Goal: Information Seeking & Learning: Learn about a topic

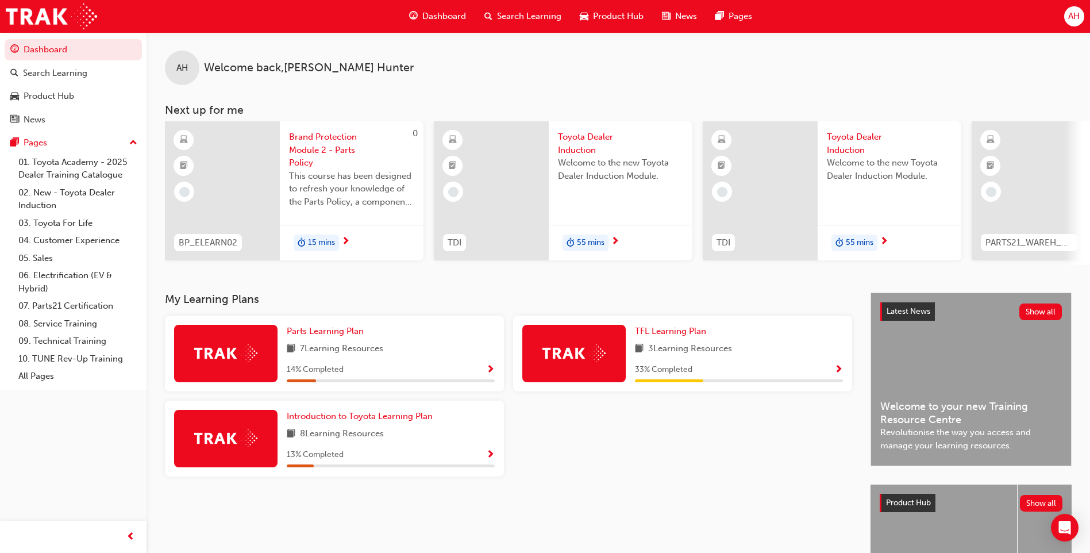
click at [592, 177] on span "Welcome to the new Toyota Dealer Induction Module." at bounding box center [620, 169] width 125 height 26
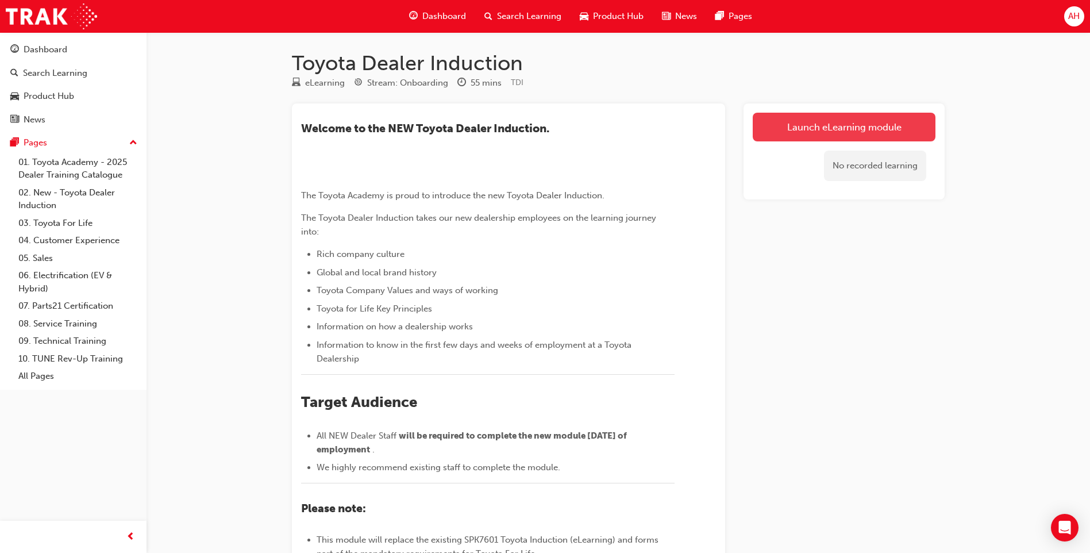
click at [804, 125] on link "Launch eLearning module" at bounding box center [843, 127] width 183 height 29
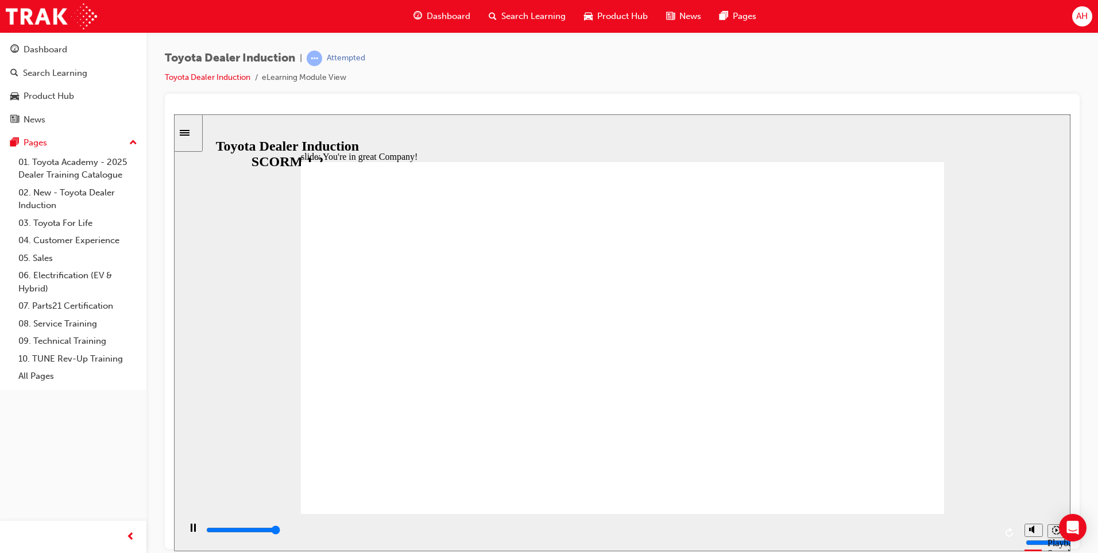
type input "7500"
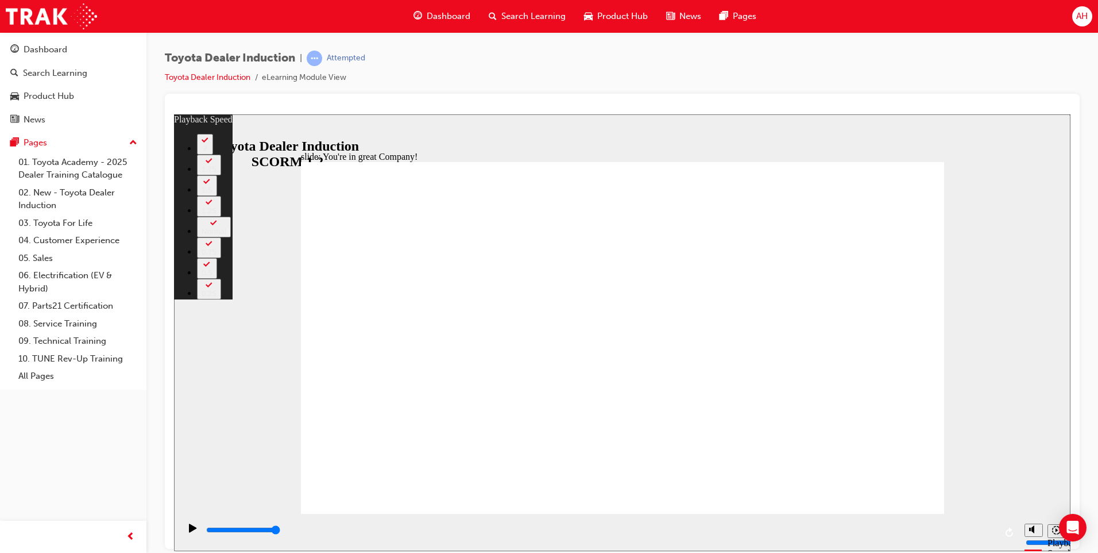
type input "156"
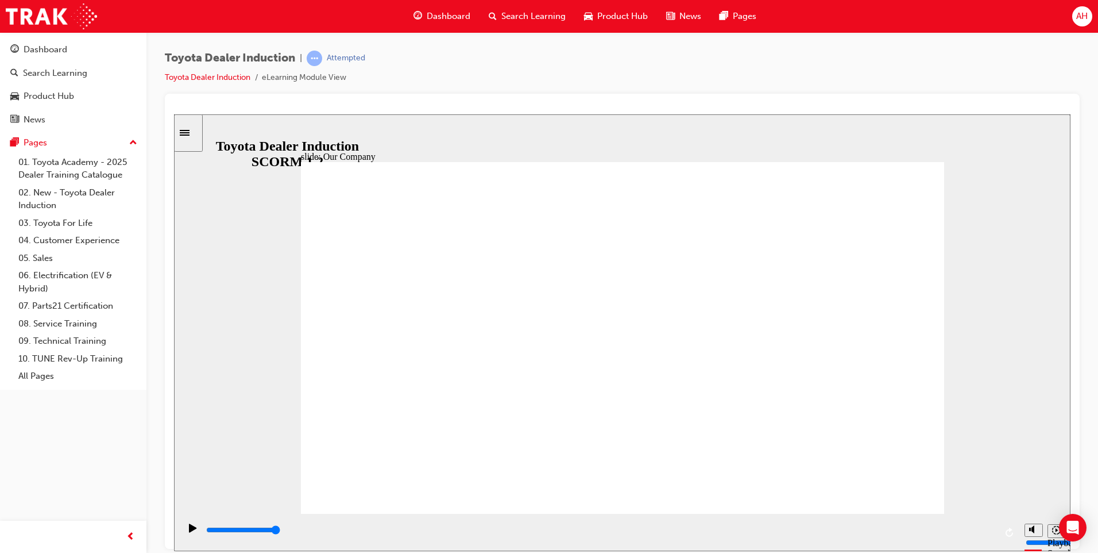
drag, startPoint x: 445, startPoint y: 438, endPoint x: 507, endPoint y: 443, distance: 61.6
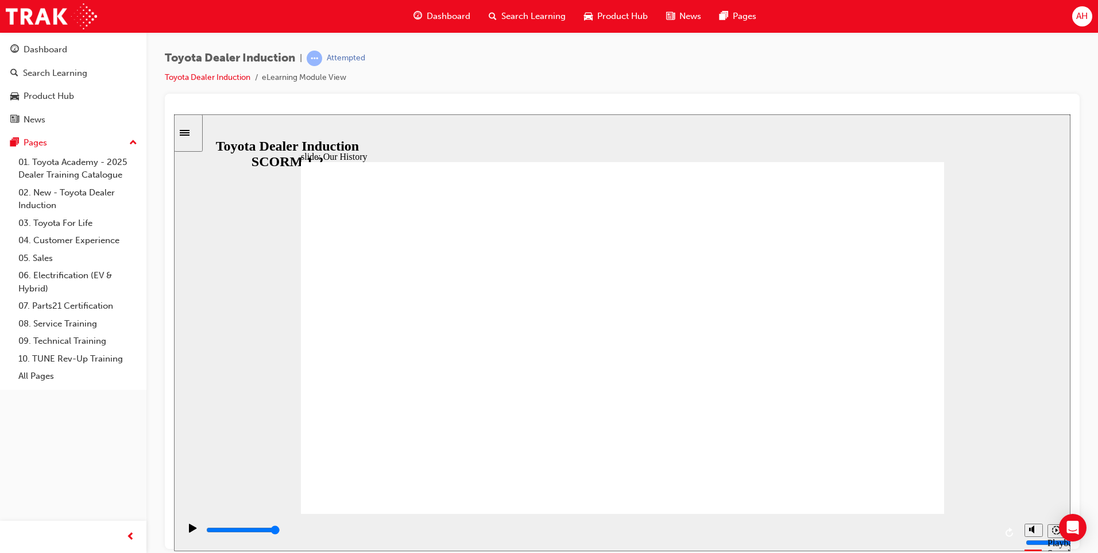
drag, startPoint x: 617, startPoint y: 446, endPoint x: 581, endPoint y: 447, distance: 36.2
drag, startPoint x: 450, startPoint y: 338, endPoint x: 500, endPoint y: 338, distance: 50.0
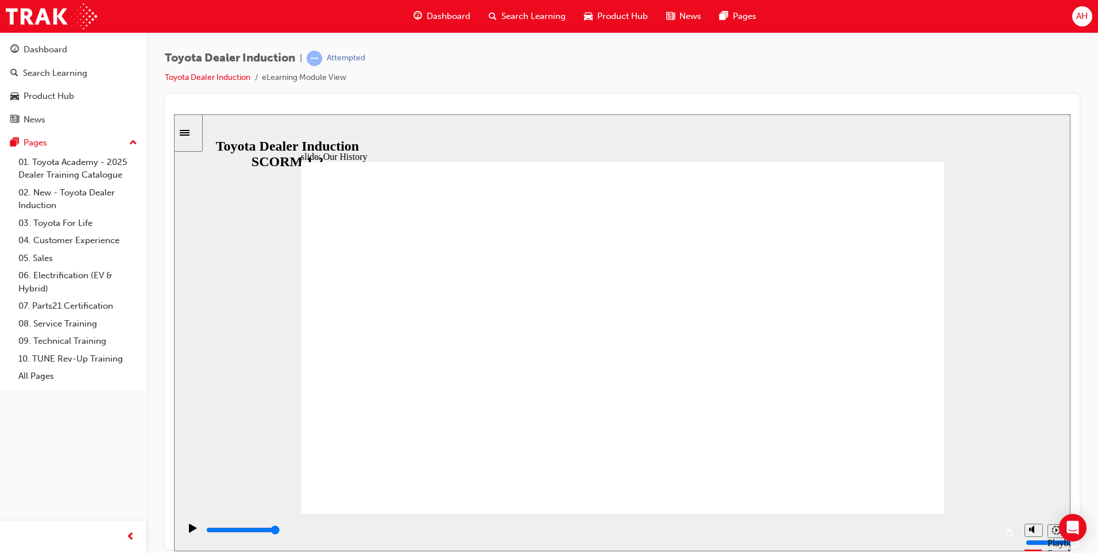
drag, startPoint x: 441, startPoint y: 441, endPoint x: 504, endPoint y: 441, distance: 63.2
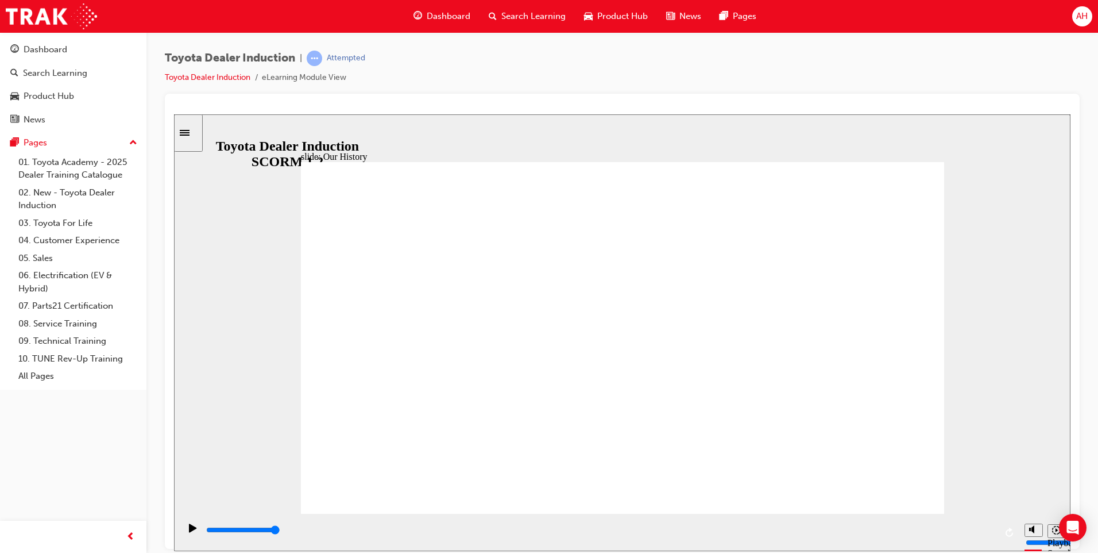
drag, startPoint x: 454, startPoint y: 441, endPoint x: 573, endPoint y: 437, distance: 118.4
drag, startPoint x: 621, startPoint y: 439, endPoint x: 735, endPoint y: 446, distance: 113.9
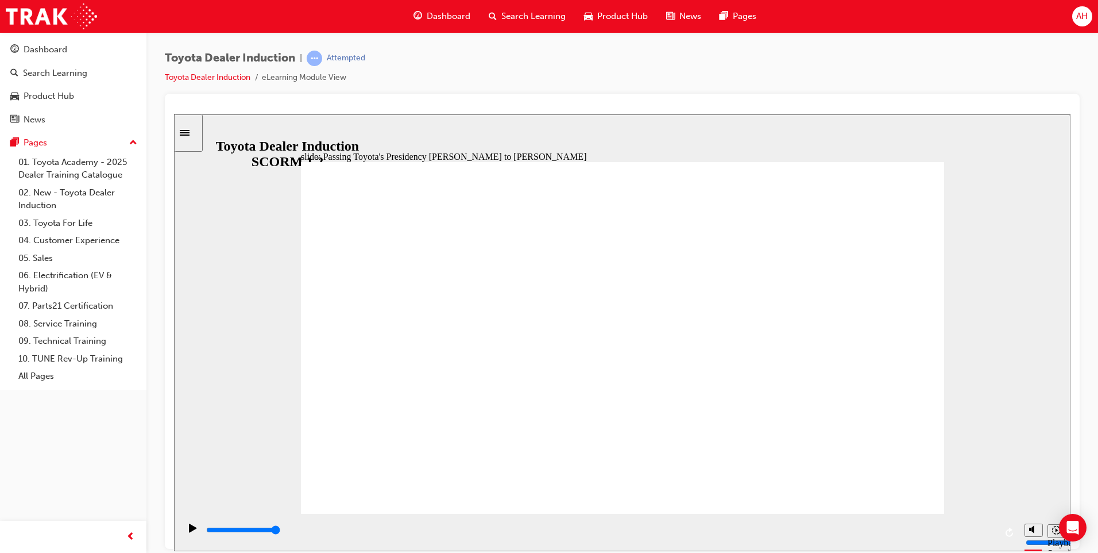
drag, startPoint x: 703, startPoint y: 398, endPoint x: 696, endPoint y: 411, distance: 15.2
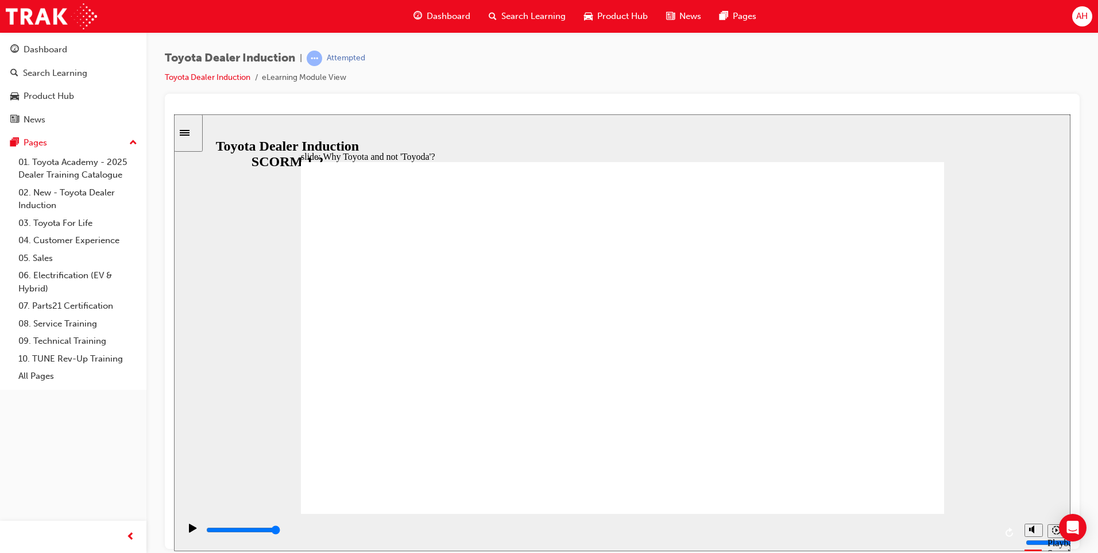
type input "8300"
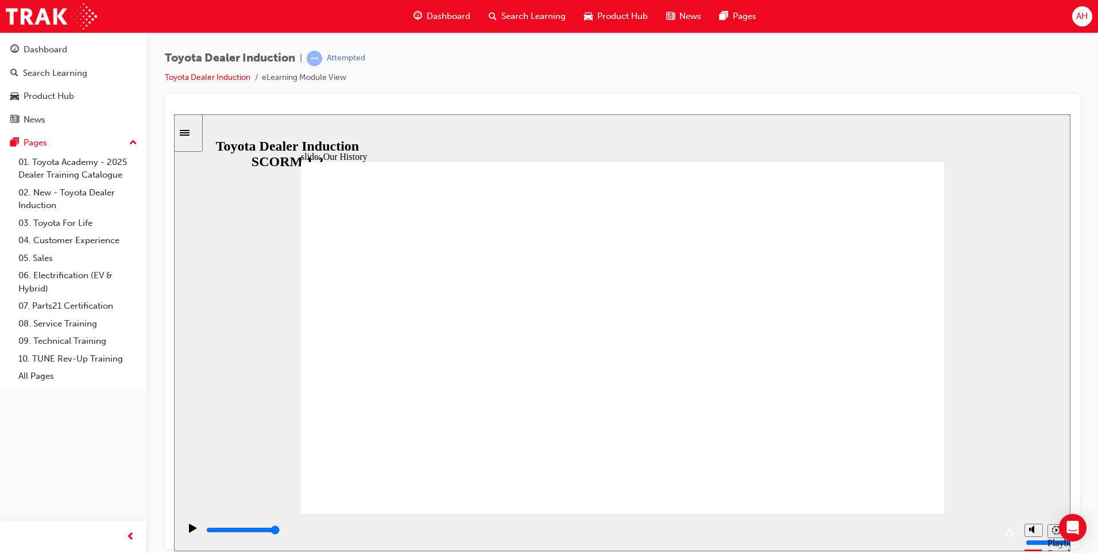
type input "2"
drag, startPoint x: 794, startPoint y: 442, endPoint x: 593, endPoint y: 445, distance: 200.5
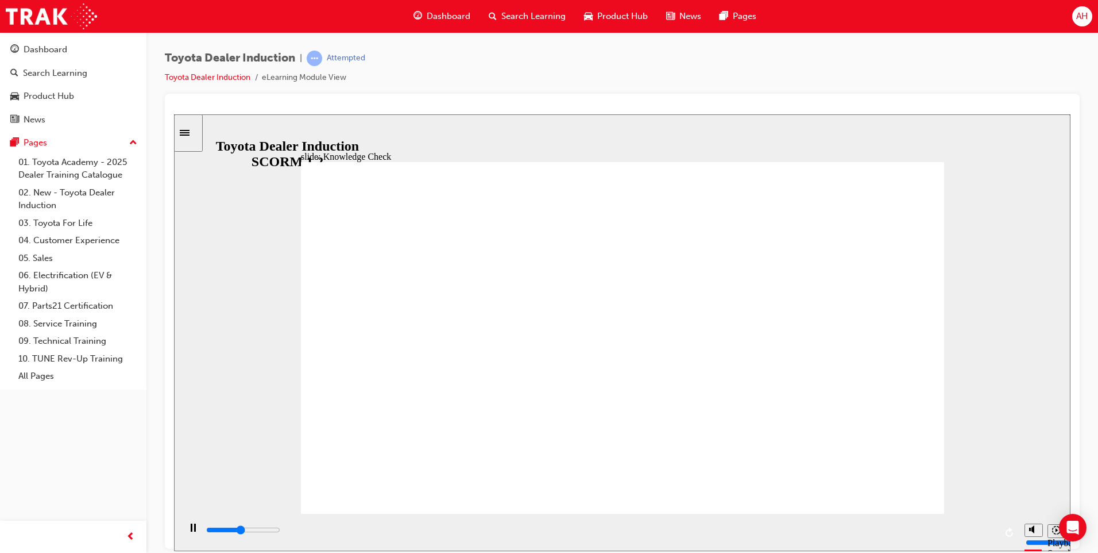
type input "2300"
radio input "true"
type input "5000"
radio input "true"
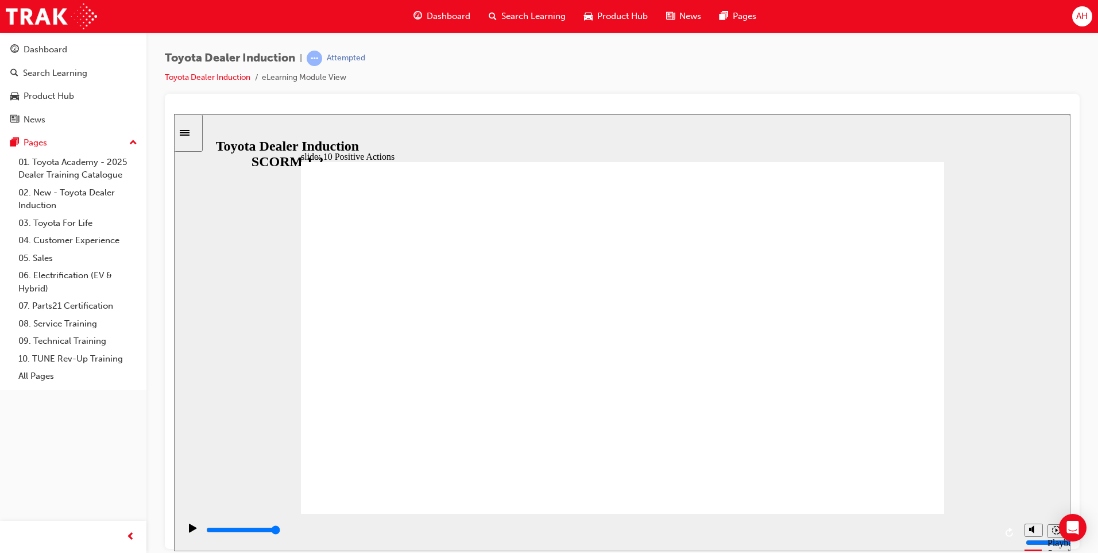
drag, startPoint x: 934, startPoint y: 161, endPoint x: 928, endPoint y: 161, distance: 6.3
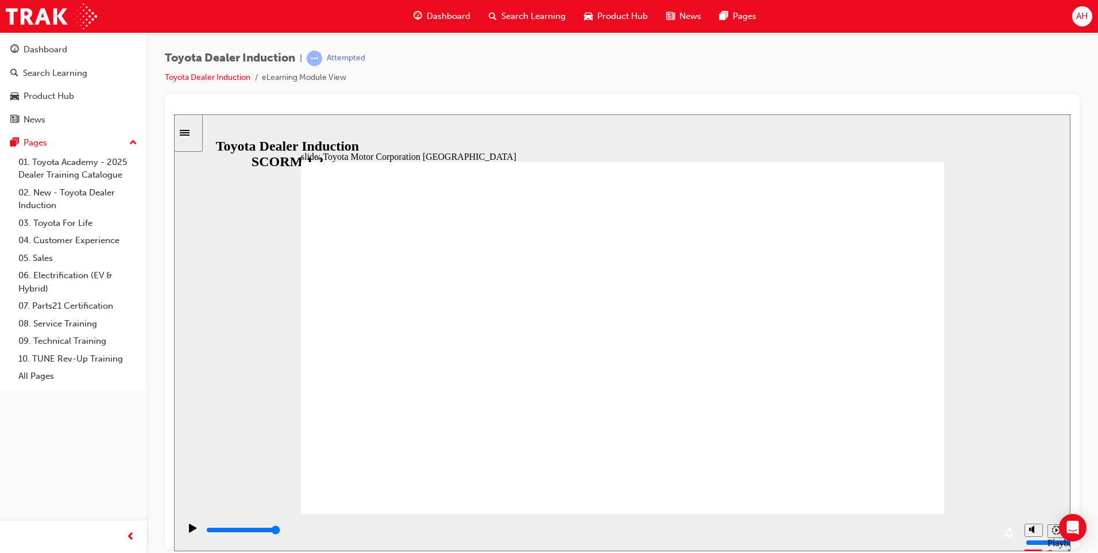
type input "15300"
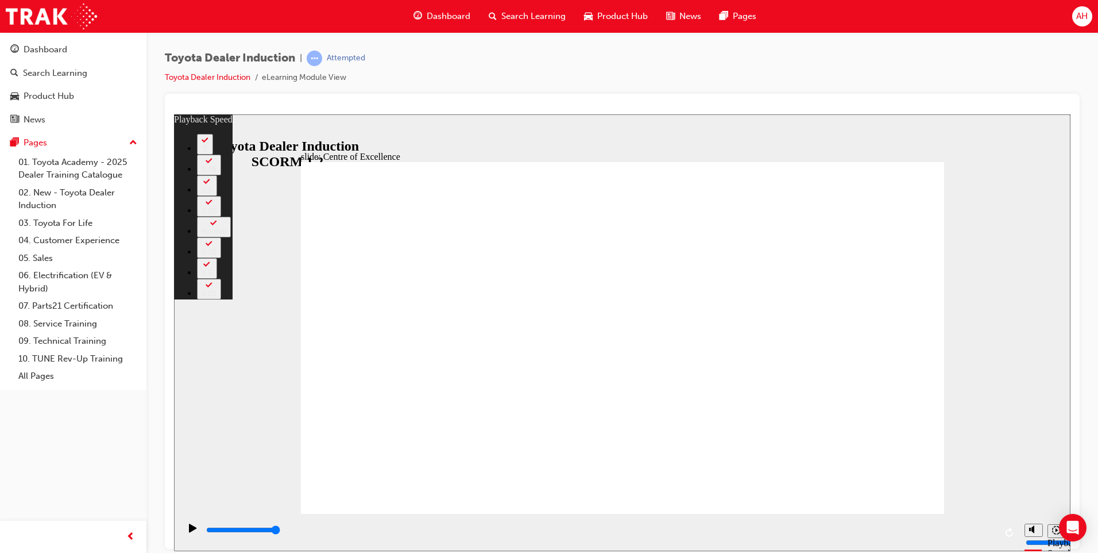
type input "248"
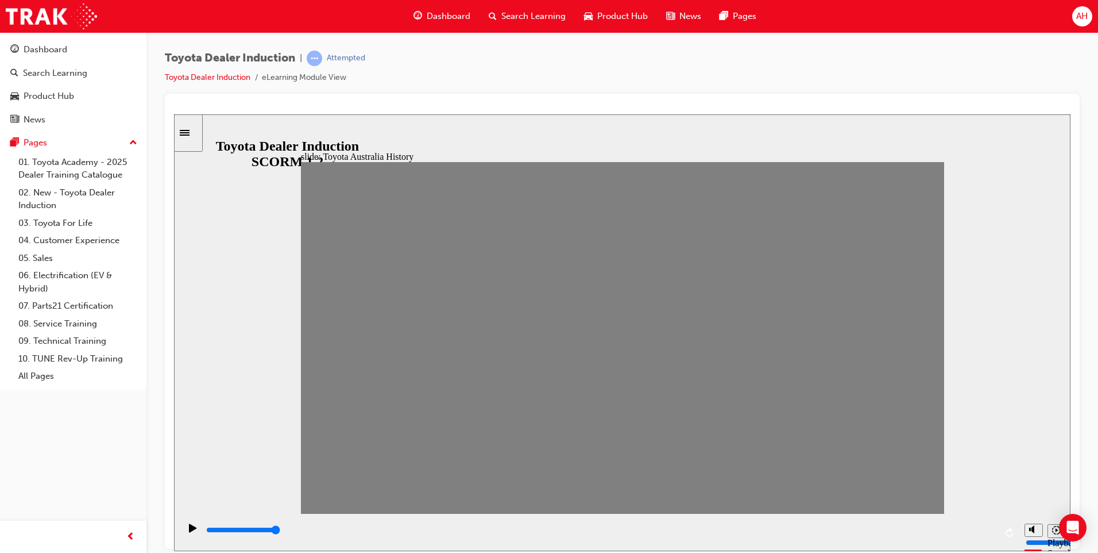
drag, startPoint x: 331, startPoint y: 342, endPoint x: 352, endPoint y: 345, distance: 20.9
drag, startPoint x: 349, startPoint y: 344, endPoint x: 385, endPoint y: 348, distance: 36.9
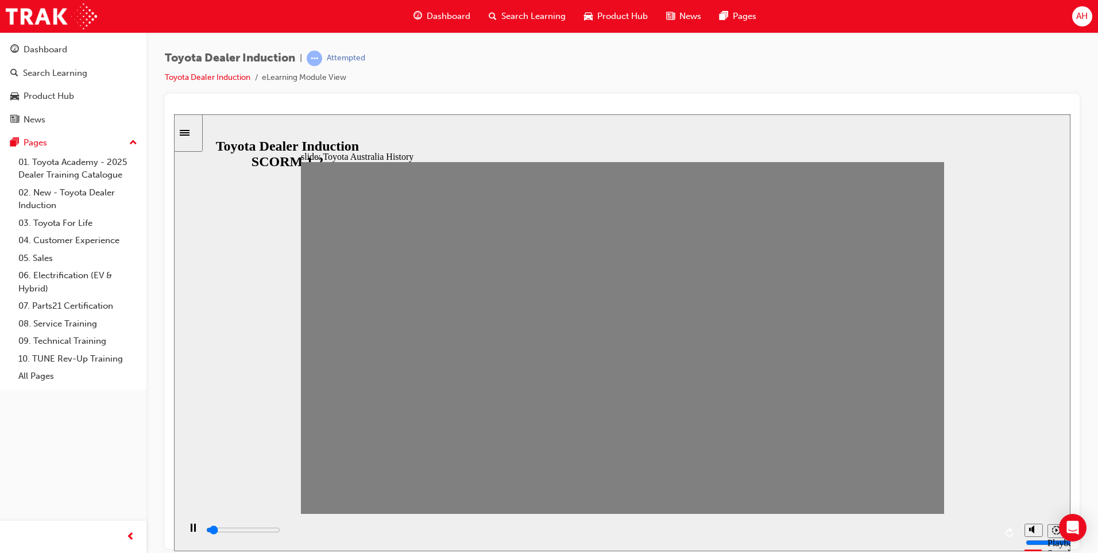
drag, startPoint x: 384, startPoint y: 345, endPoint x: 412, endPoint y: 348, distance: 27.7
drag, startPoint x: 410, startPoint y: 346, endPoint x: 438, endPoint y: 339, distance: 29.1
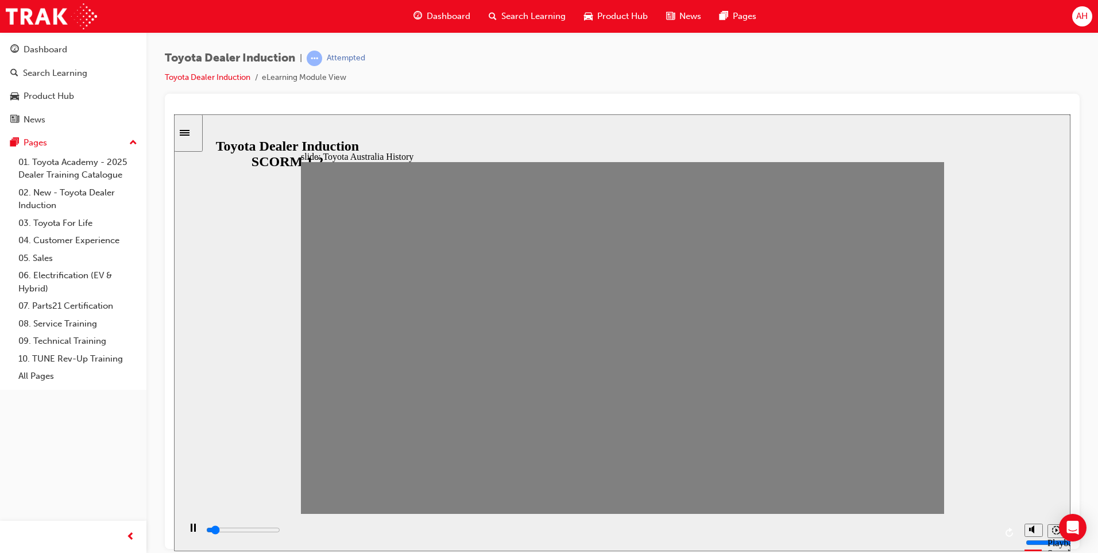
drag, startPoint x: 443, startPoint y: 344, endPoint x: 469, endPoint y: 345, distance: 26.4
drag, startPoint x: 469, startPoint y: 344, endPoint x: 497, endPoint y: 349, distance: 28.0
drag, startPoint x: 500, startPoint y: 342, endPoint x: 533, endPoint y: 345, distance: 32.9
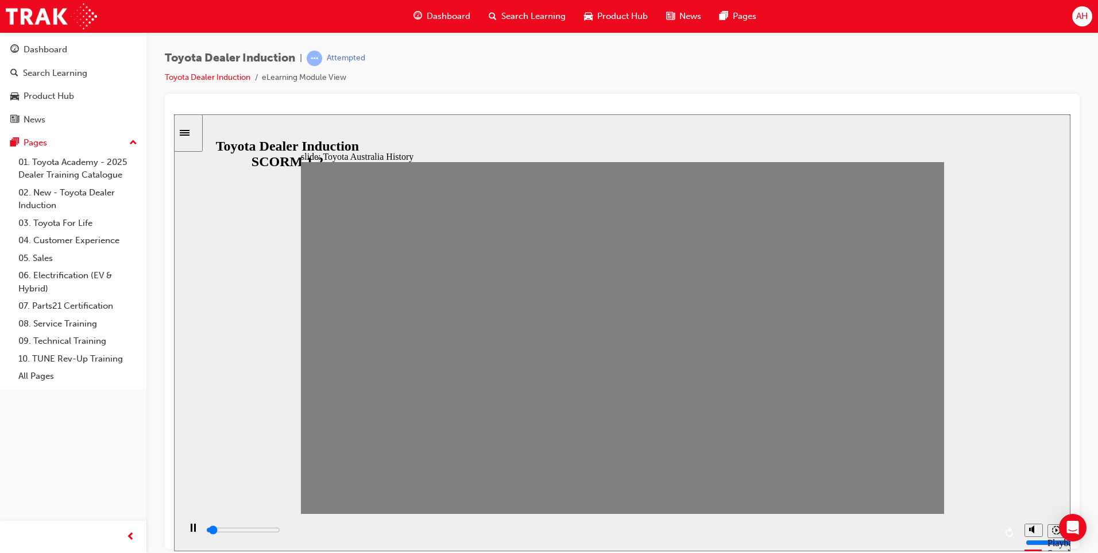
drag, startPoint x: 527, startPoint y: 344, endPoint x: 556, endPoint y: 345, distance: 28.7
drag, startPoint x: 558, startPoint y: 345, endPoint x: 587, endPoint y: 346, distance: 28.8
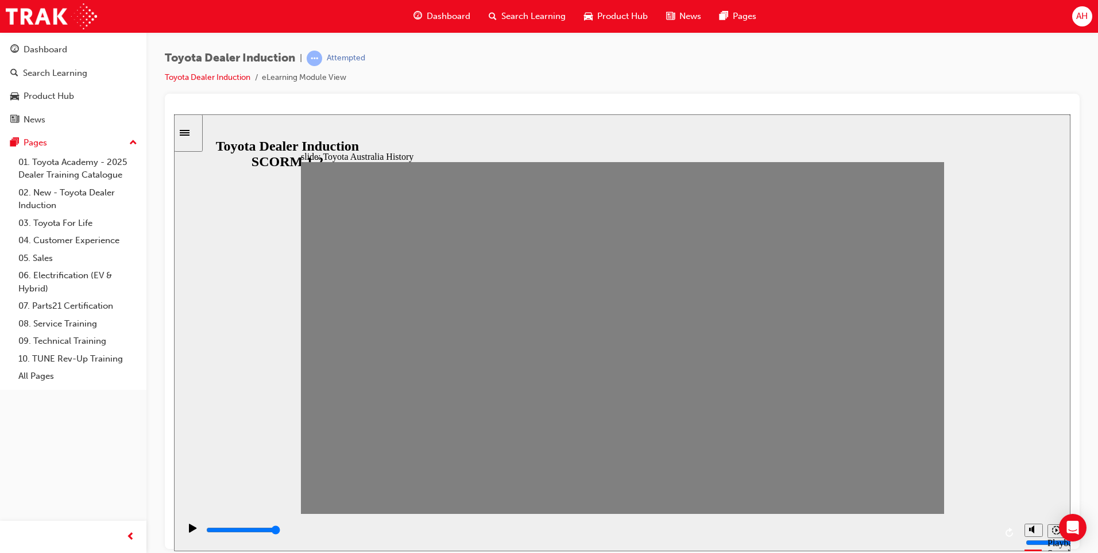
drag, startPoint x: 587, startPoint y: 343, endPoint x: 616, endPoint y: 341, distance: 28.8
drag, startPoint x: 616, startPoint y: 347, endPoint x: 640, endPoint y: 346, distance: 23.6
drag, startPoint x: 650, startPoint y: 348, endPoint x: 678, endPoint y: 345, distance: 28.4
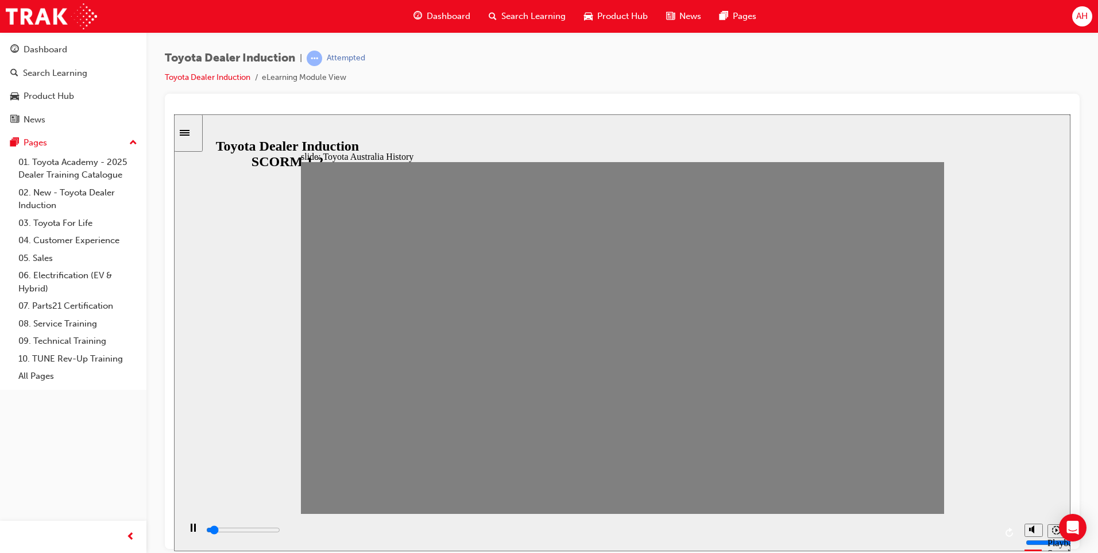
drag, startPoint x: 682, startPoint y: 345, endPoint x: 705, endPoint y: 349, distance: 23.3
drag, startPoint x: 708, startPoint y: 341, endPoint x: 733, endPoint y: 347, distance: 26.1
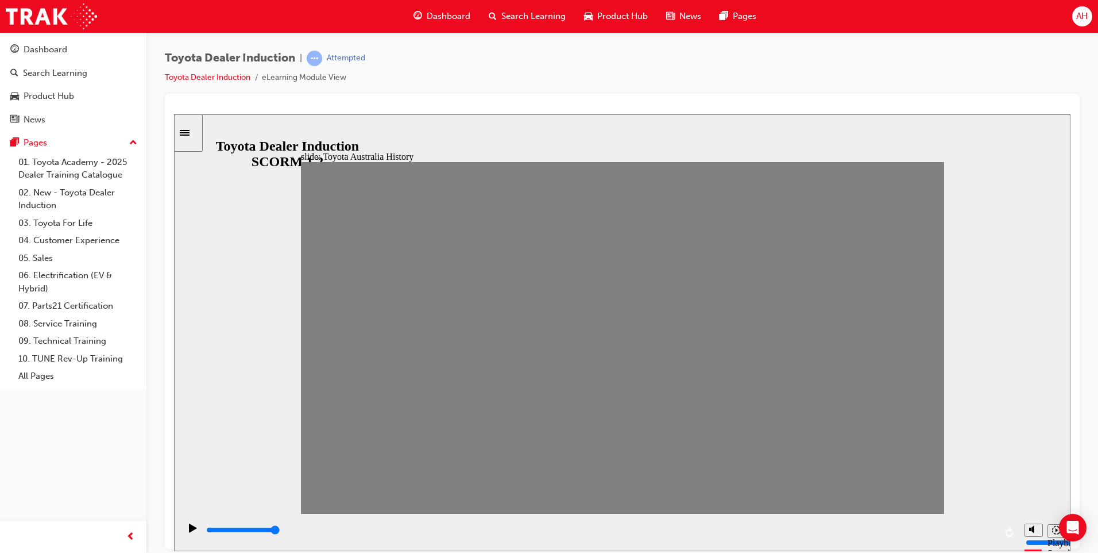
drag, startPoint x: 737, startPoint y: 340, endPoint x: 766, endPoint y: 341, distance: 29.3
drag, startPoint x: 738, startPoint y: 343, endPoint x: 763, endPoint y: 345, distance: 25.9
drag, startPoint x: 769, startPoint y: 341, endPoint x: 792, endPoint y: 349, distance: 24.9
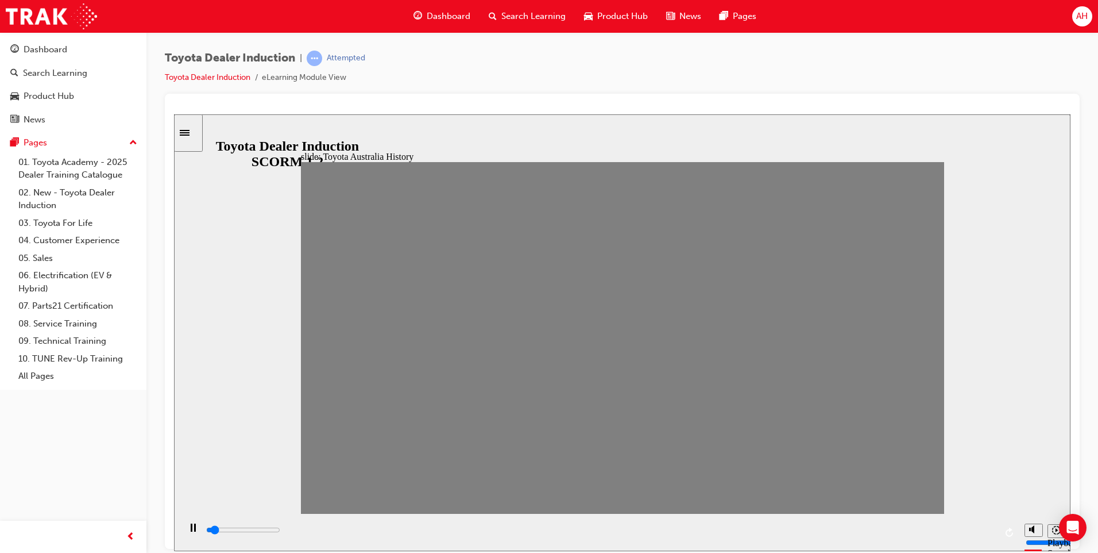
drag, startPoint x: 800, startPoint y: 349, endPoint x: 825, endPoint y: 345, distance: 24.9
drag, startPoint x: 823, startPoint y: 343, endPoint x: 850, endPoint y: 348, distance: 27.3
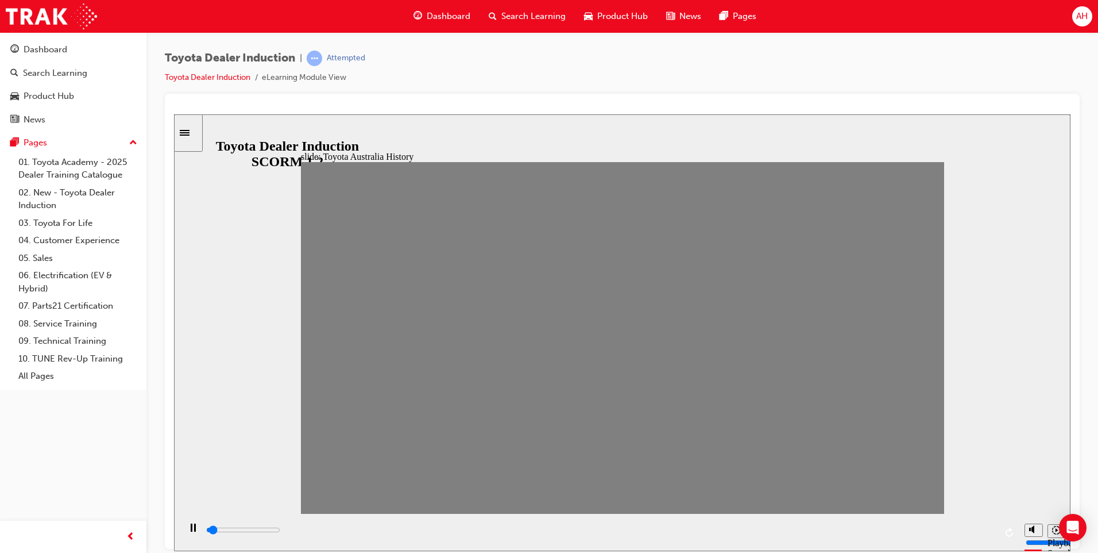
drag, startPoint x: 857, startPoint y: 348, endPoint x: 883, endPoint y: 346, distance: 25.9
drag, startPoint x: 887, startPoint y: 345, endPoint x: 913, endPoint y: 348, distance: 26.0
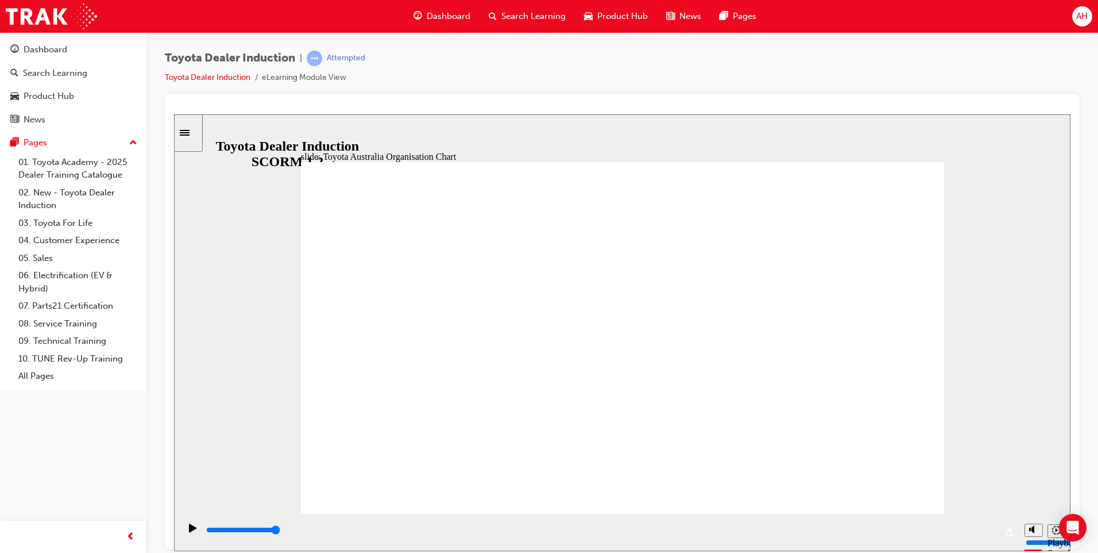
type input "5000"
radio input "true"
type input "5000"
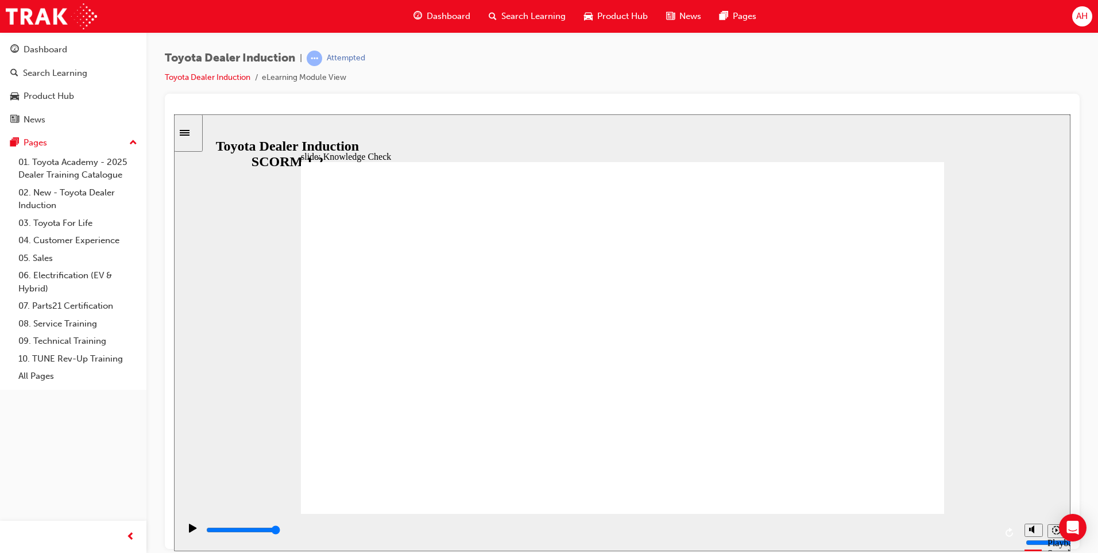
radio input "true"
type input "5000"
radio input "true"
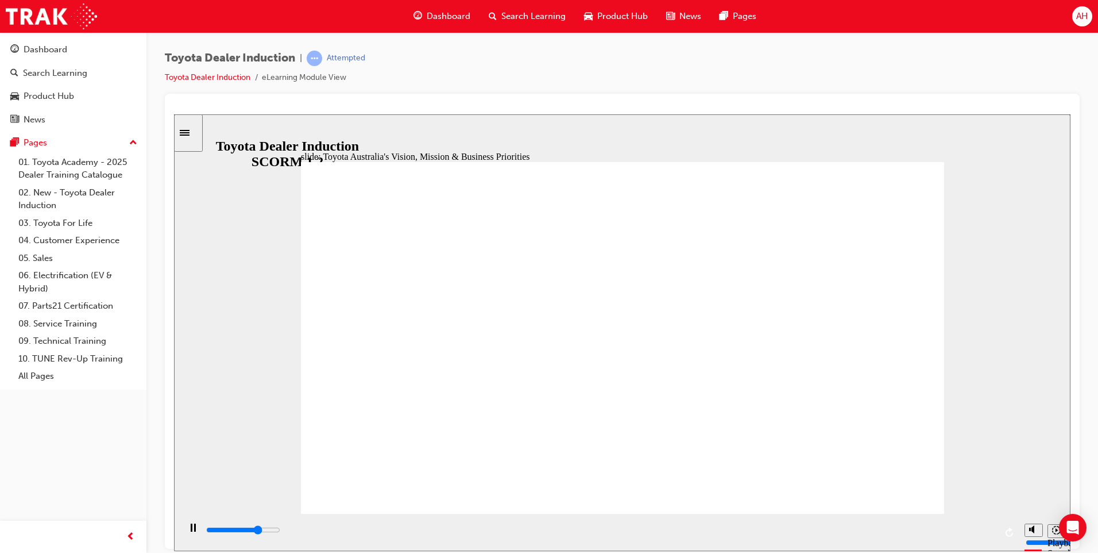
type input "9200"
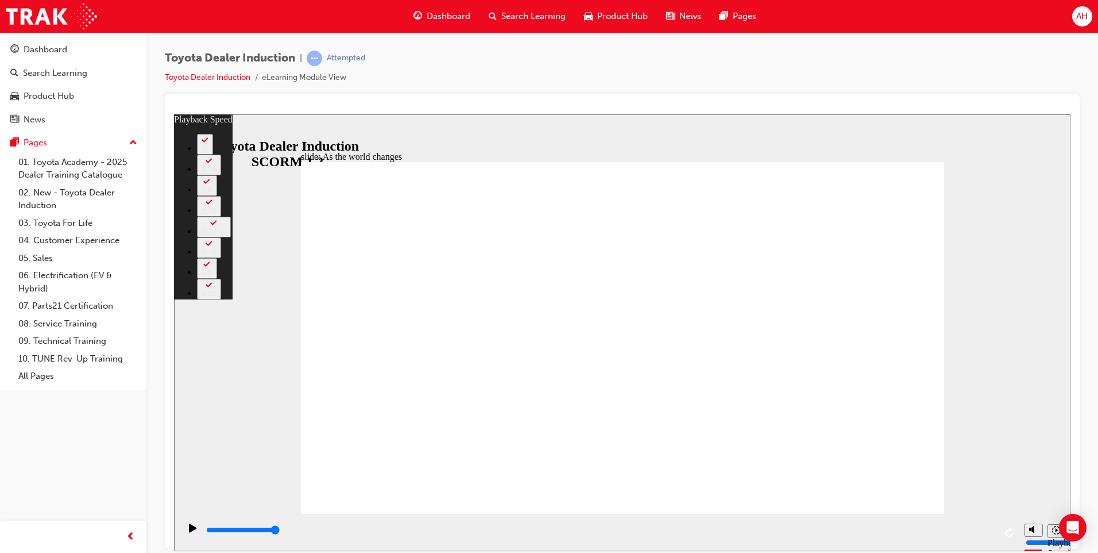
type input "128"
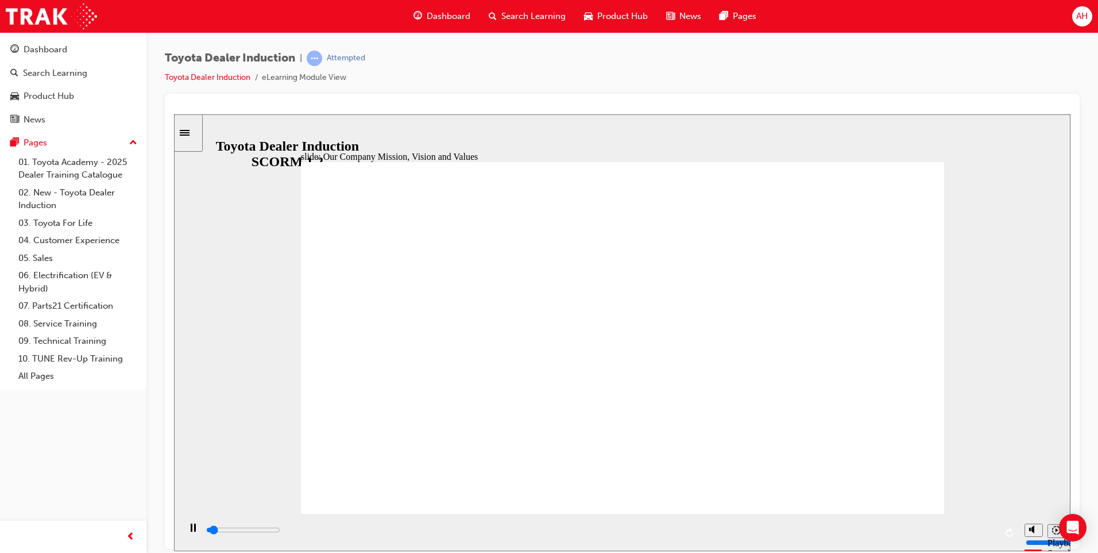
type input "4800"
drag, startPoint x: 889, startPoint y: 493, endPoint x: 887, endPoint y: 483, distance: 10.0
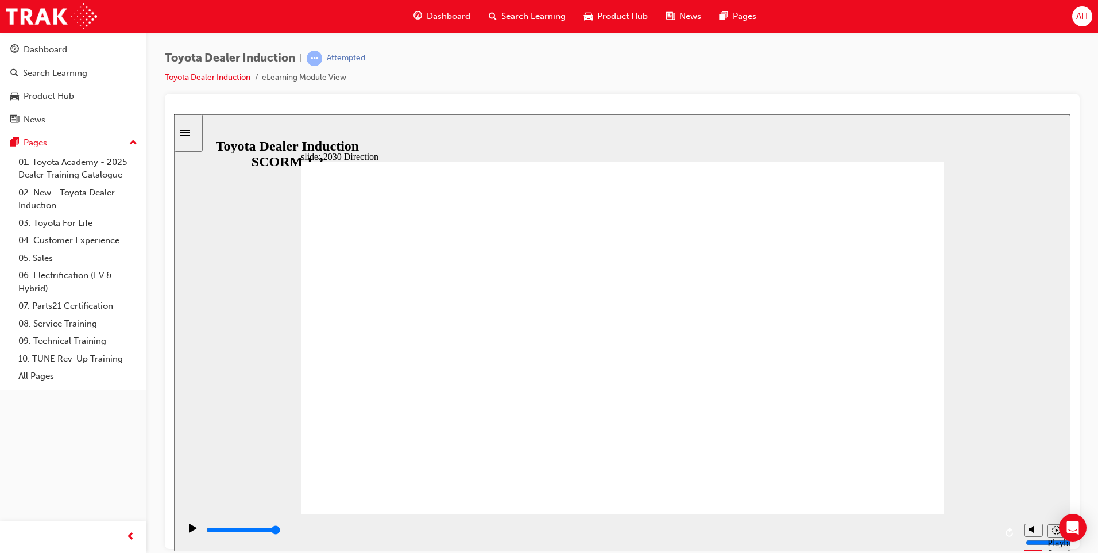
type input "5000"
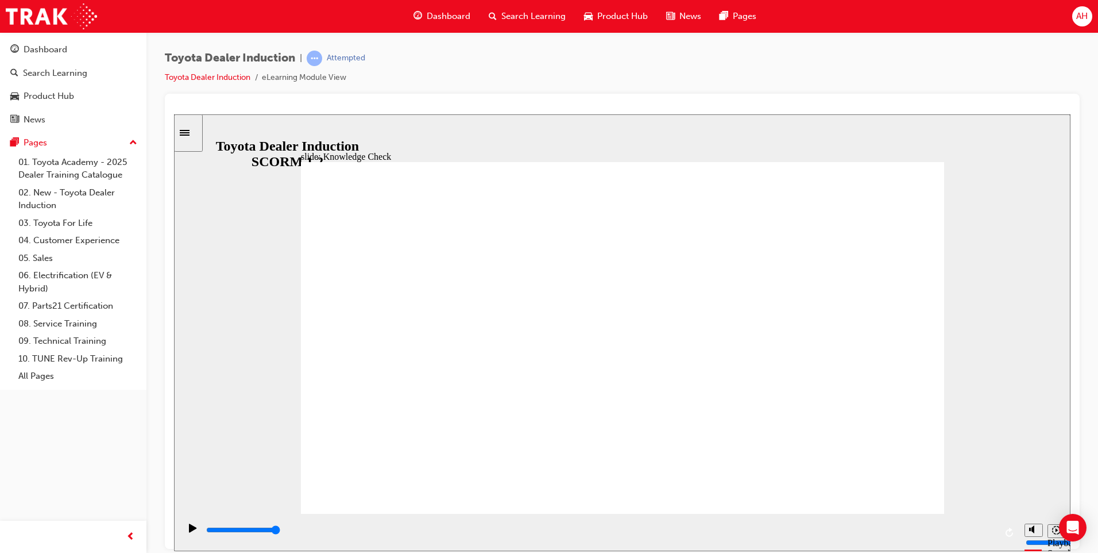
type input "m"
type input "mo"
type input "mob"
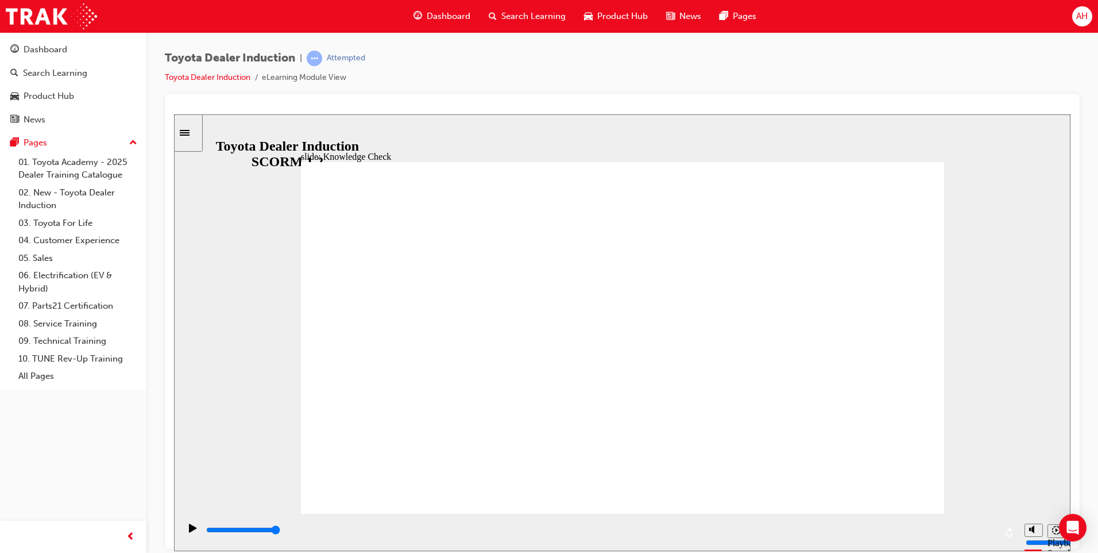
type input "mob"
type input "mobi"
type input "mobil"
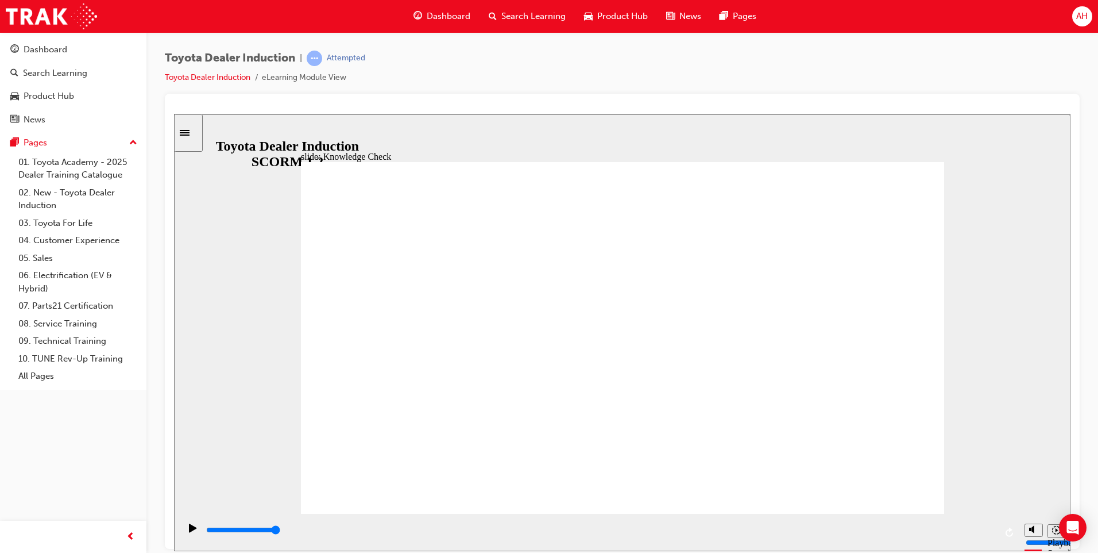
type input "mobili"
type input "mobilit"
type input "mobility"
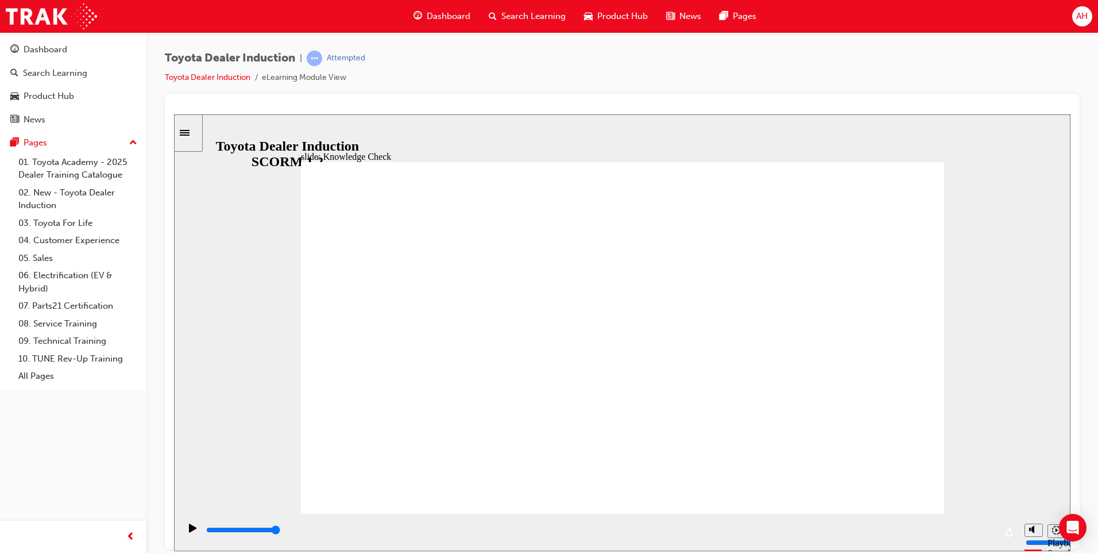
type input "mobility"
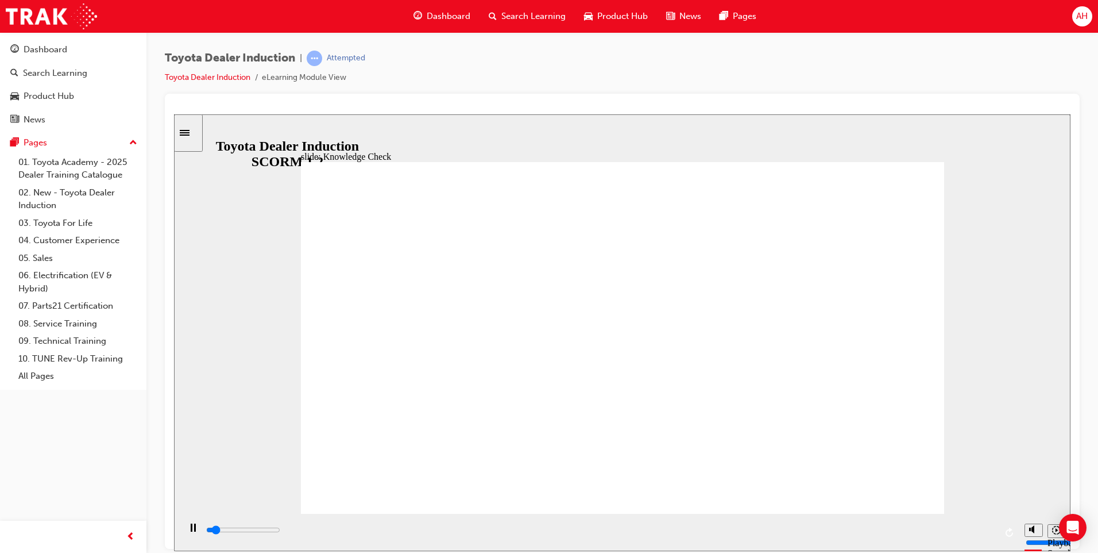
type input "500"
type input "mobility"
type input "800"
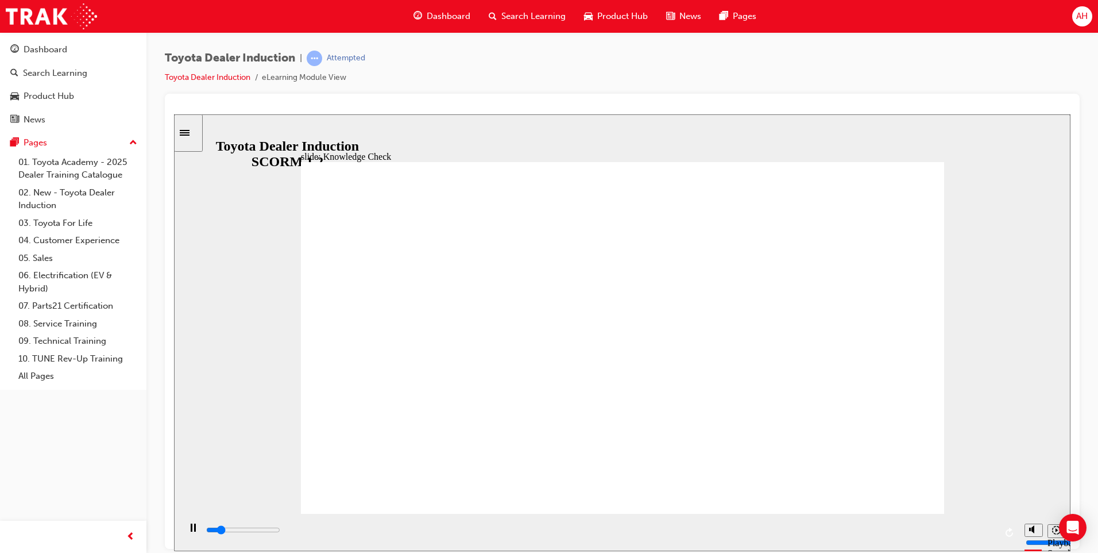
type input "mobility"
type input "5000"
drag, startPoint x: 493, startPoint y: 348, endPoint x: 384, endPoint y: 357, distance: 109.5
type input "f"
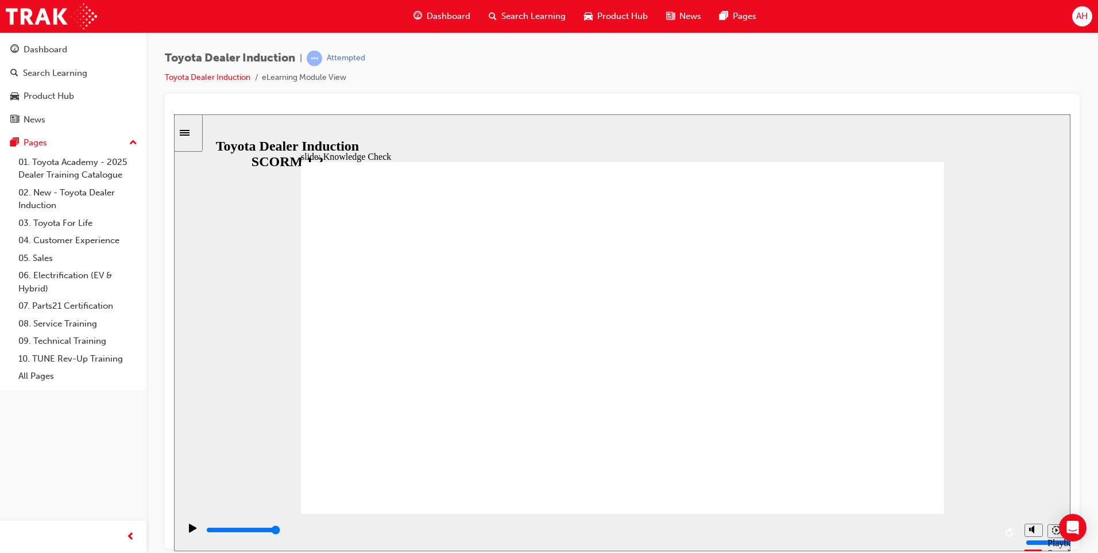
type input "f"
type input "fr"
type input "fre"
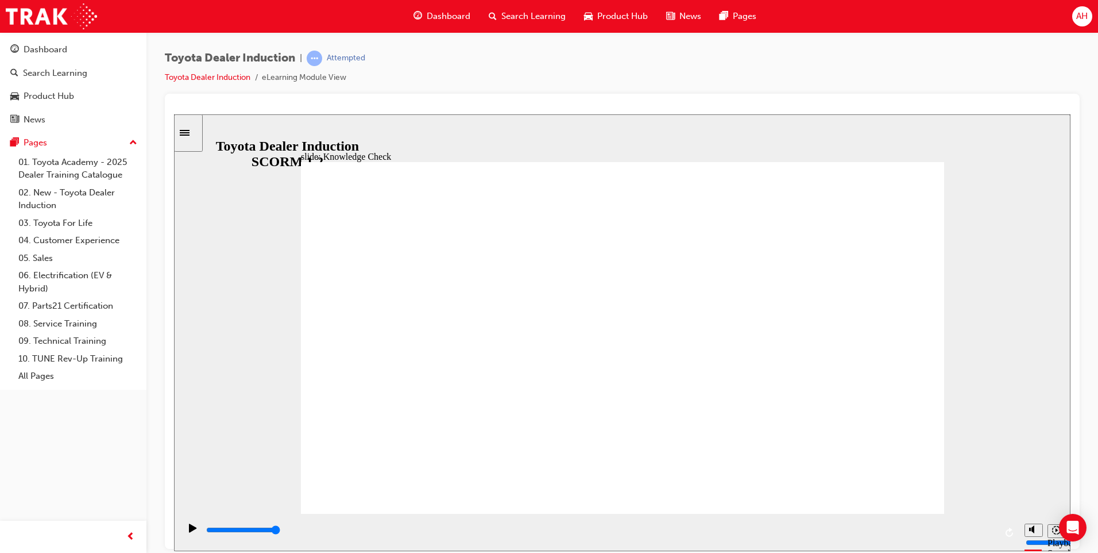
type input "free"
type input "freed"
type input "freedo"
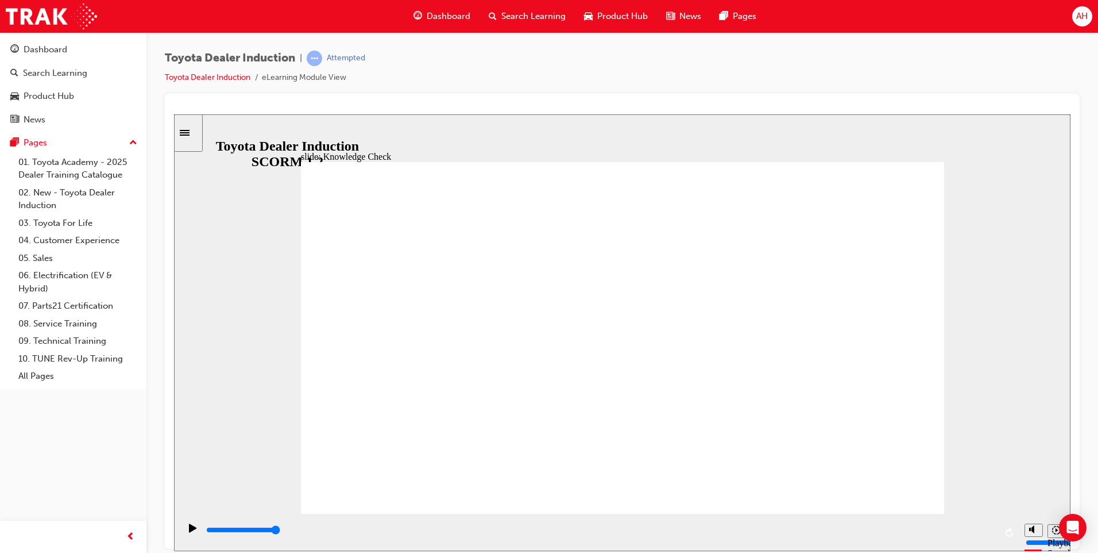
type input "freedo"
type input "freedom"
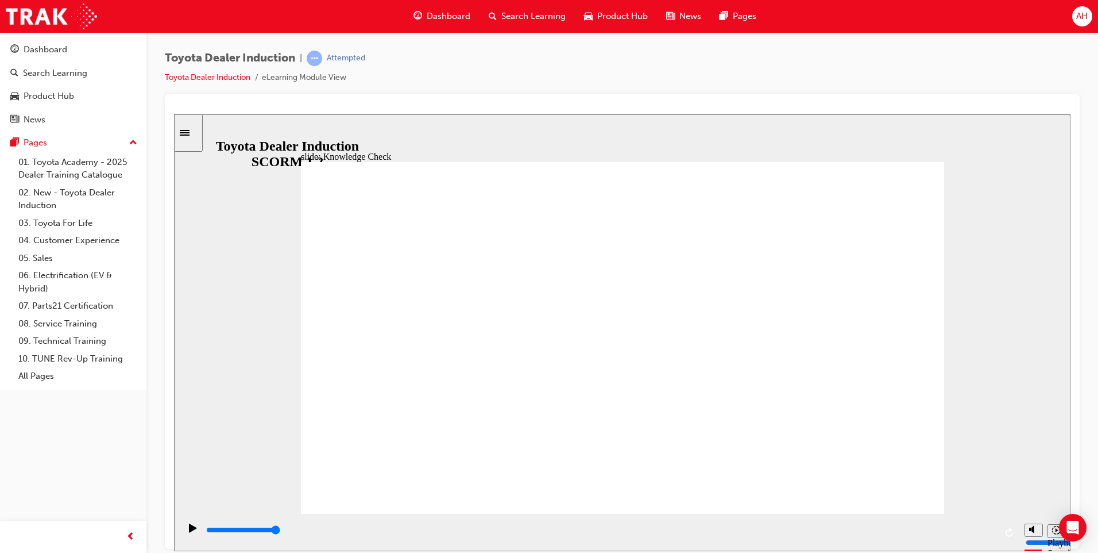
type input "freedom"
type input "5000"
type input "f"
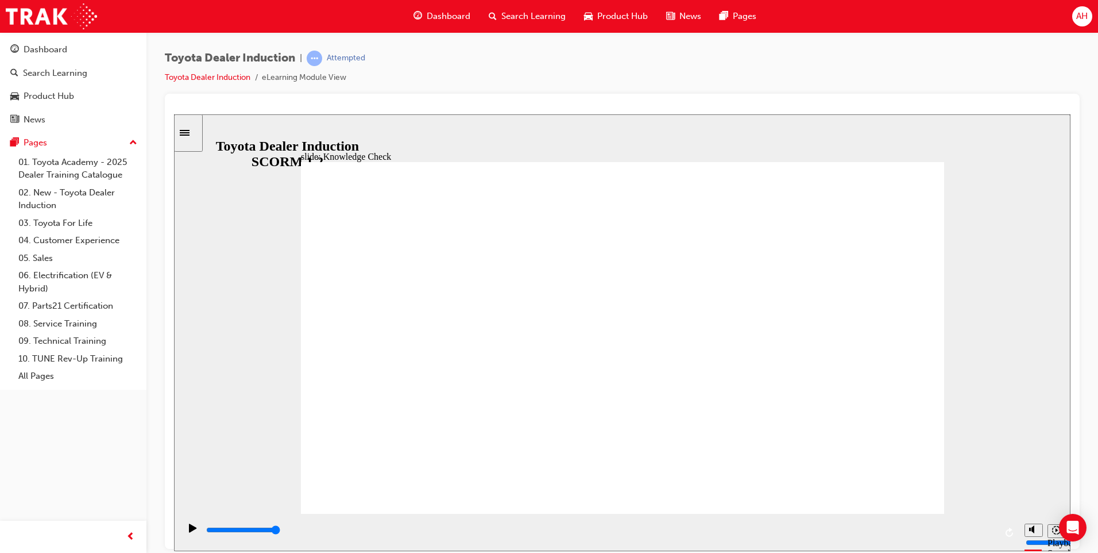
type input "f"
type input "fr"
type input "fre"
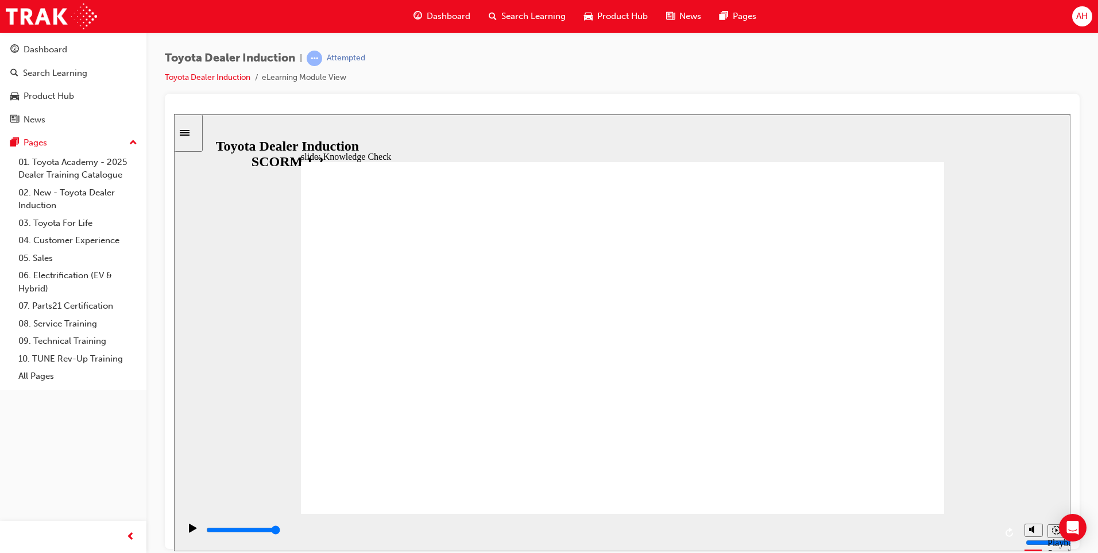
type input "free"
type input "fre"
type input "fr"
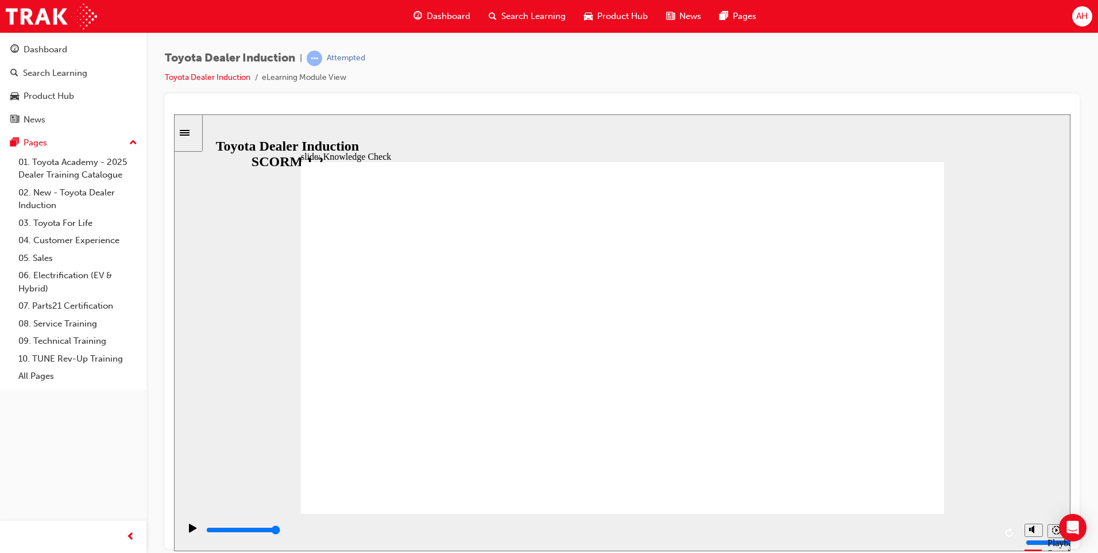
type input "fr"
type input "f"
type input "d"
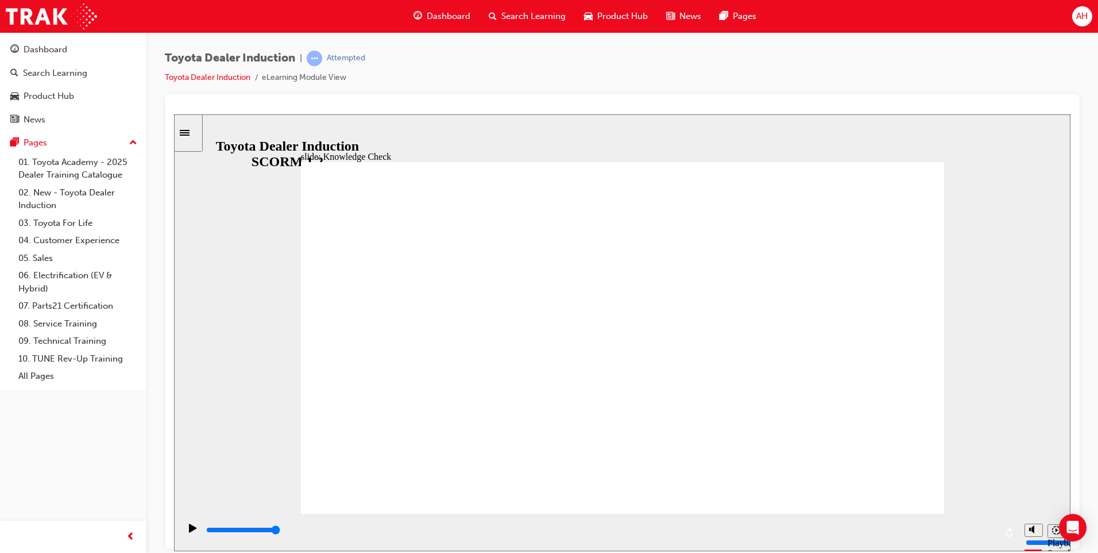
type input "s"
type input "sa"
type input "saf"
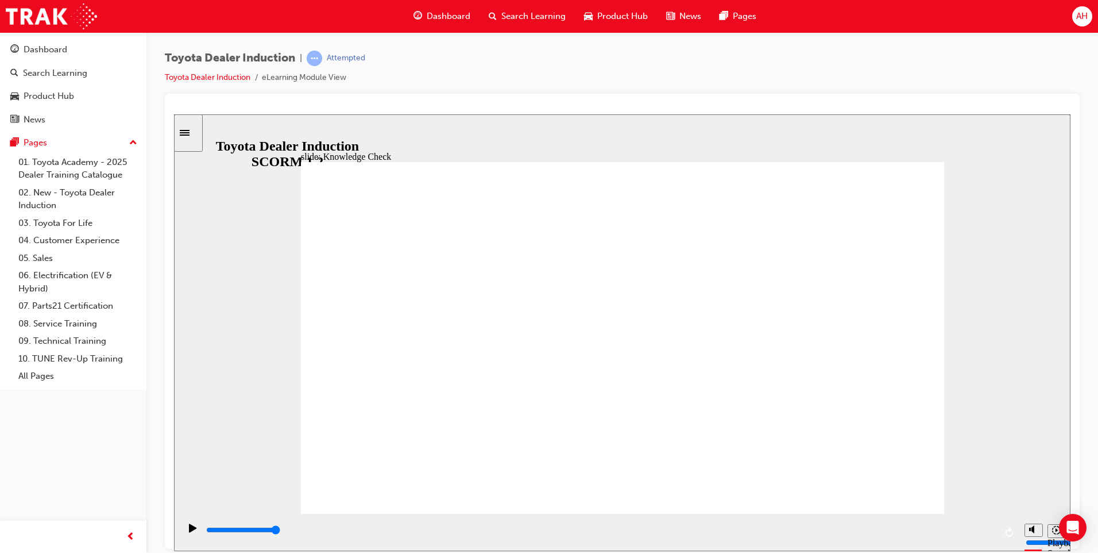
type input "saf"
type input "safe"
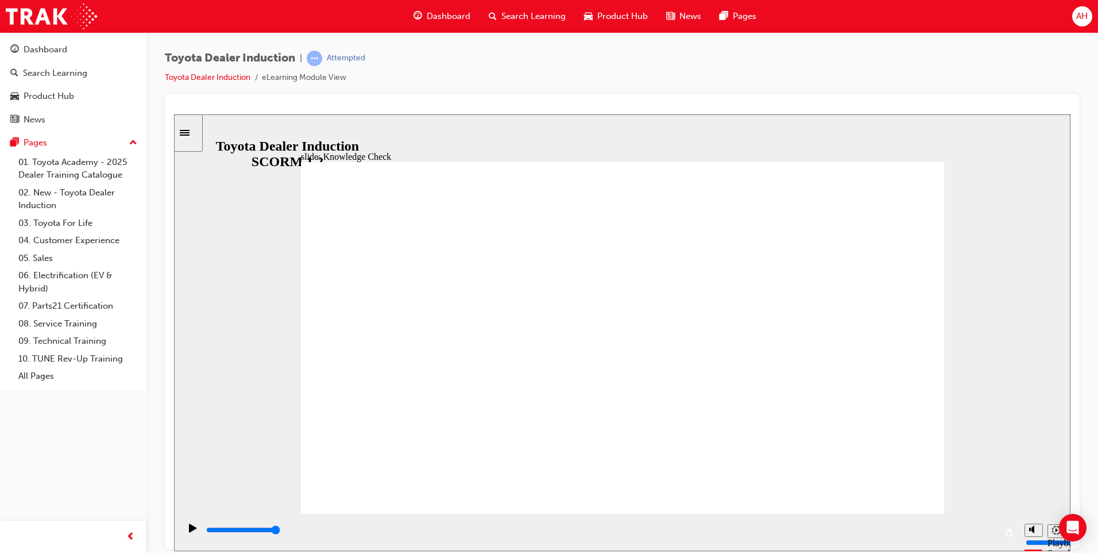
type input "safe"
type input "800"
type input "safe"
type input "5000"
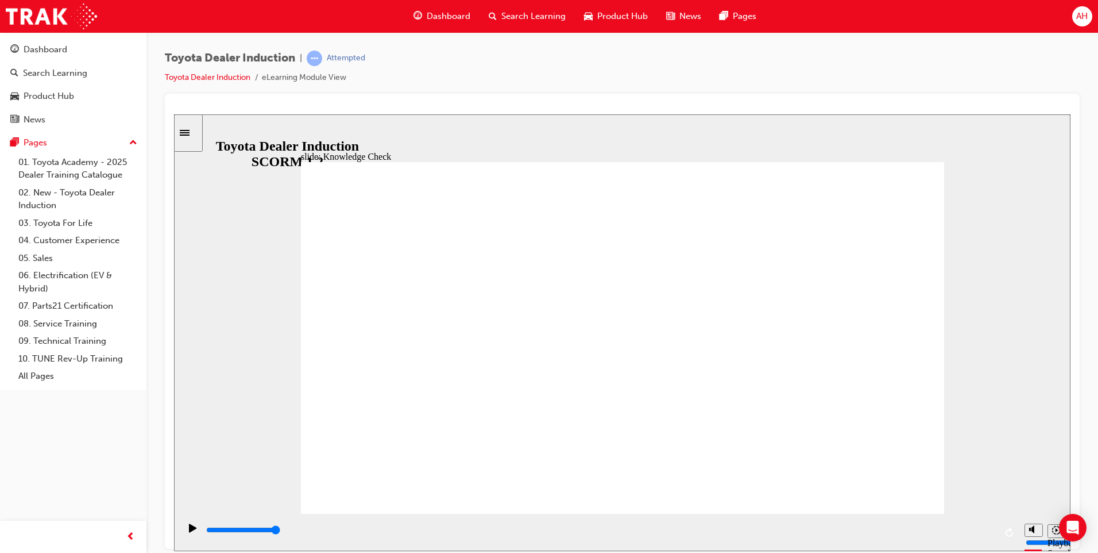
drag, startPoint x: 481, startPoint y: 352, endPoint x: 354, endPoint y: 363, distance: 127.5
type input "m"
type input "mo"
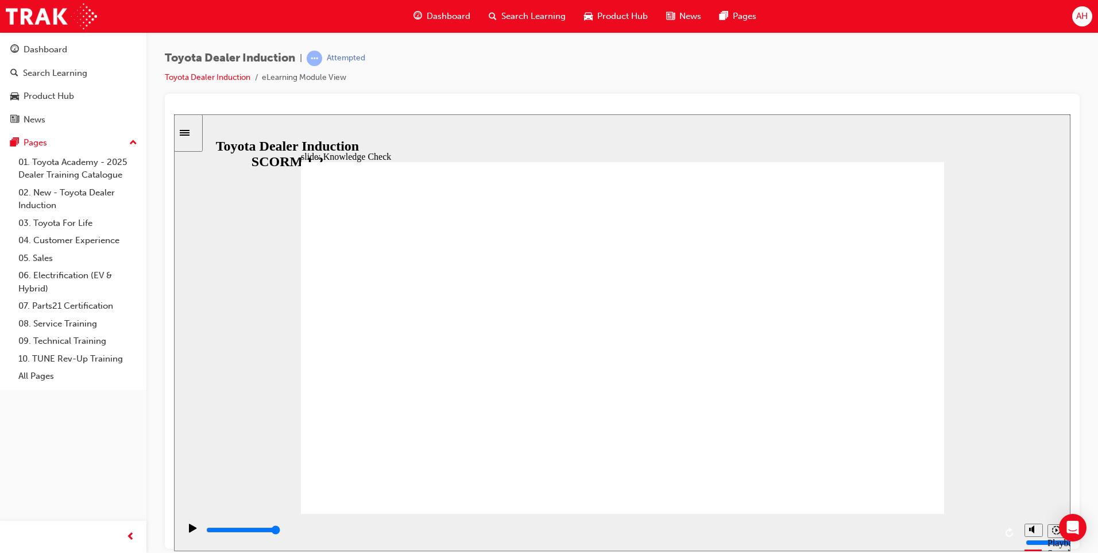
type input "mo"
type input "mov"
type input "move"
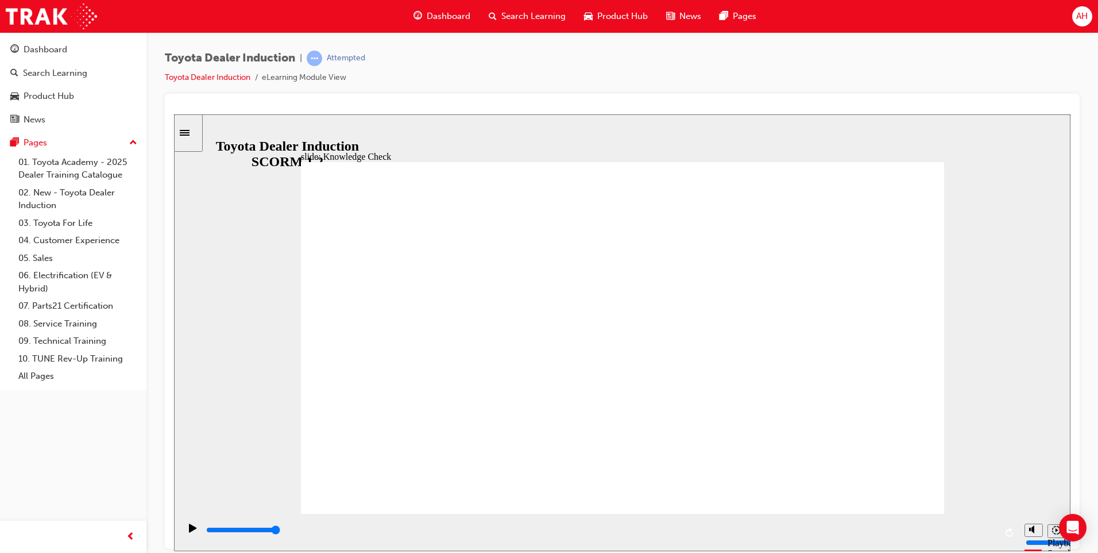
type input "moved"
type input "move"
type input "mov"
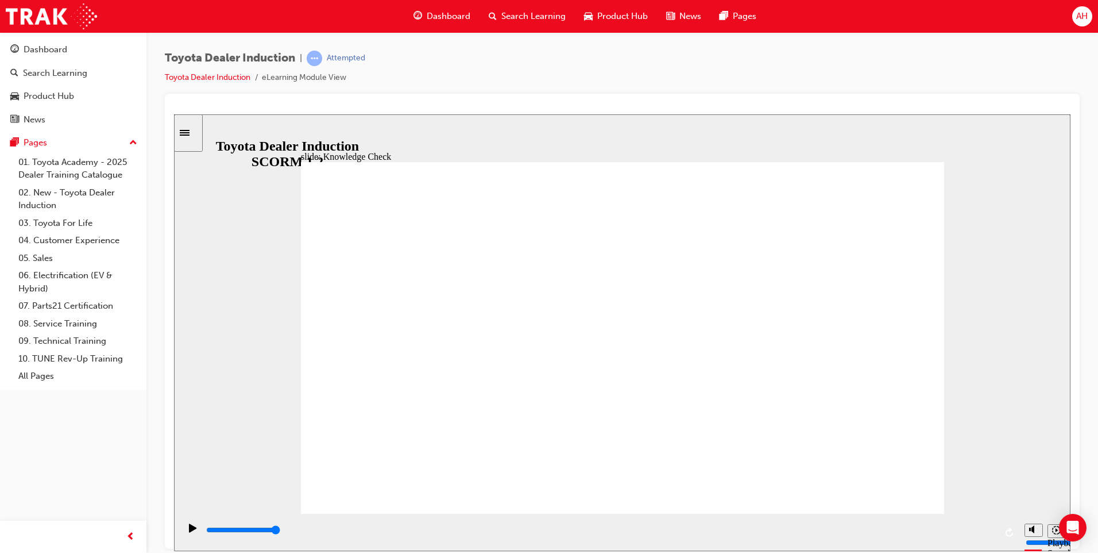
type input "mov"
type input "mo"
type input "m"
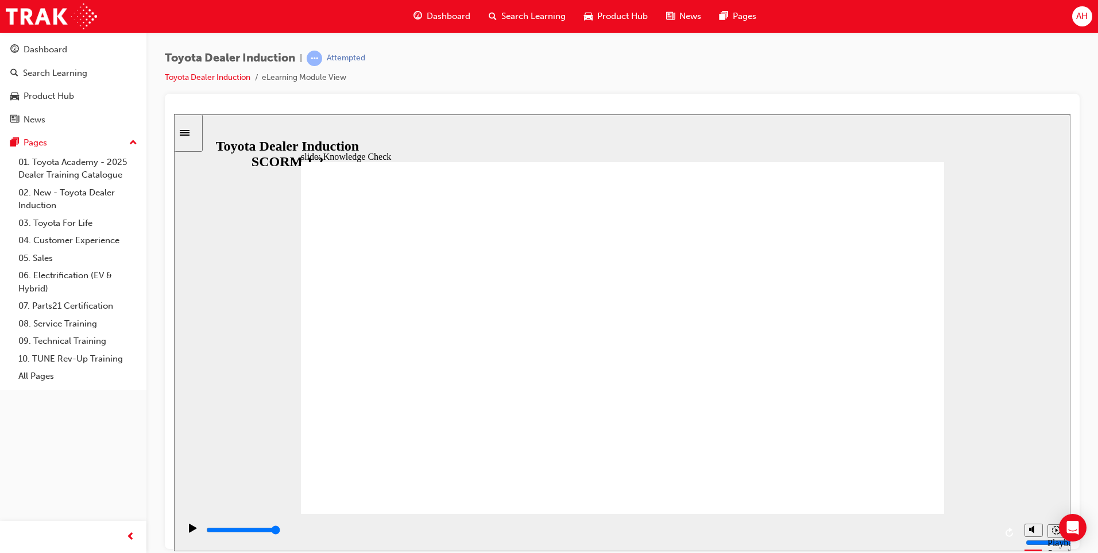
type input "h"
type input "ha"
type input "hap"
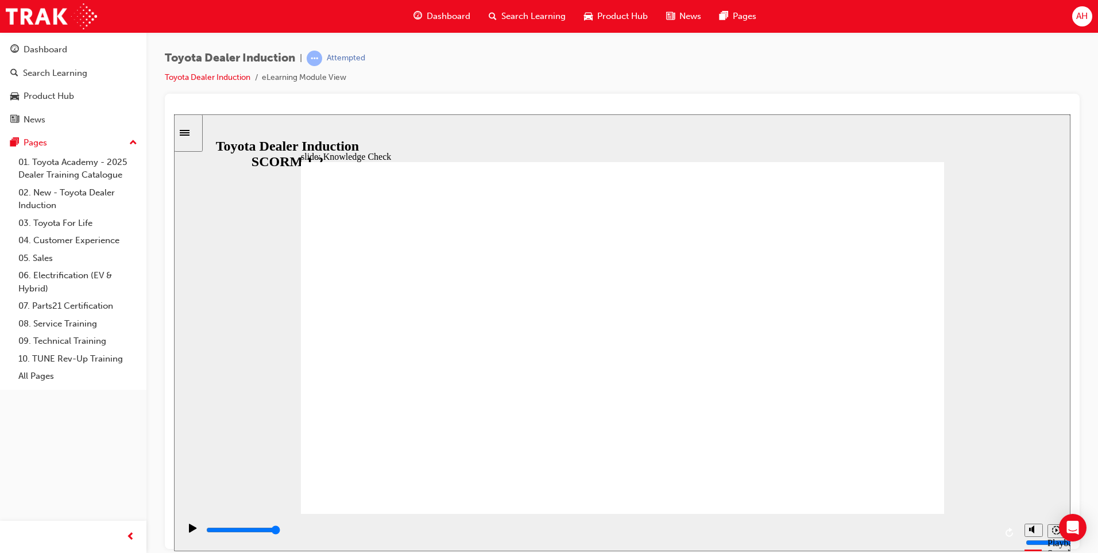
type input "hap"
type input "happ"
type input "happy"
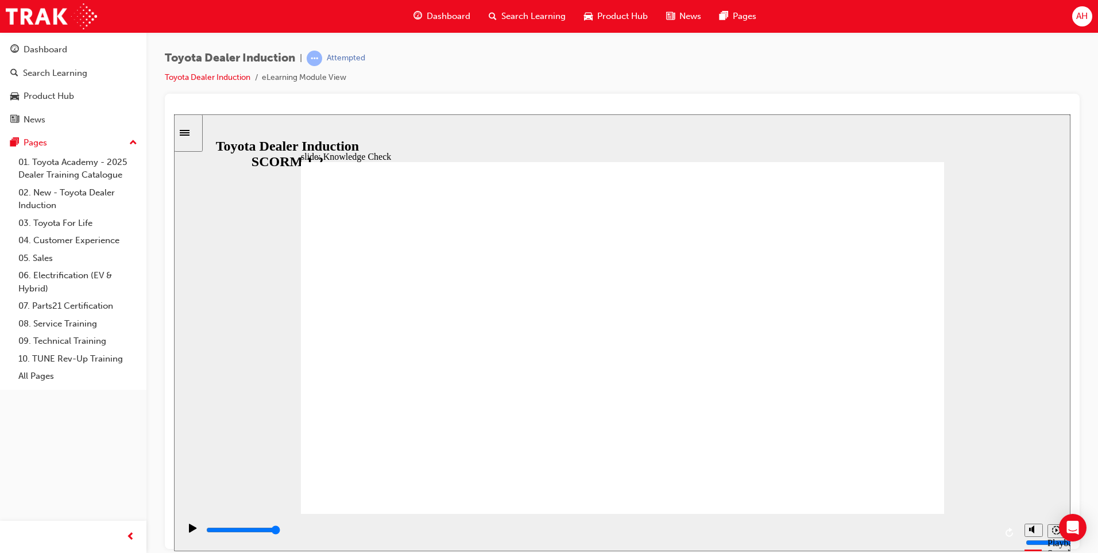
type input "happy"
type input "6500"
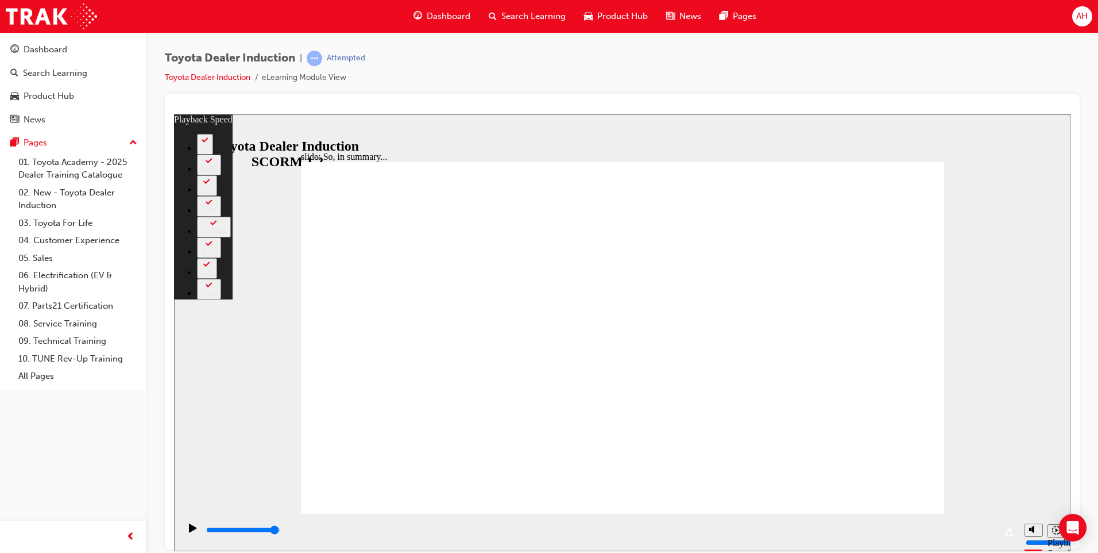
type input "128"
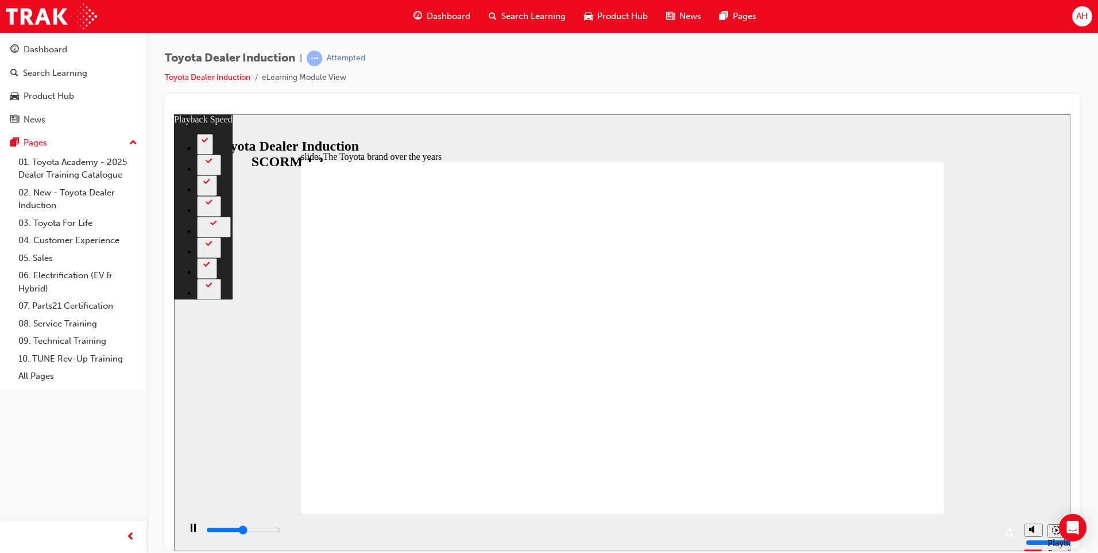
type input "4200"
type input "0"
type input "4400"
type input "0"
type input "4500"
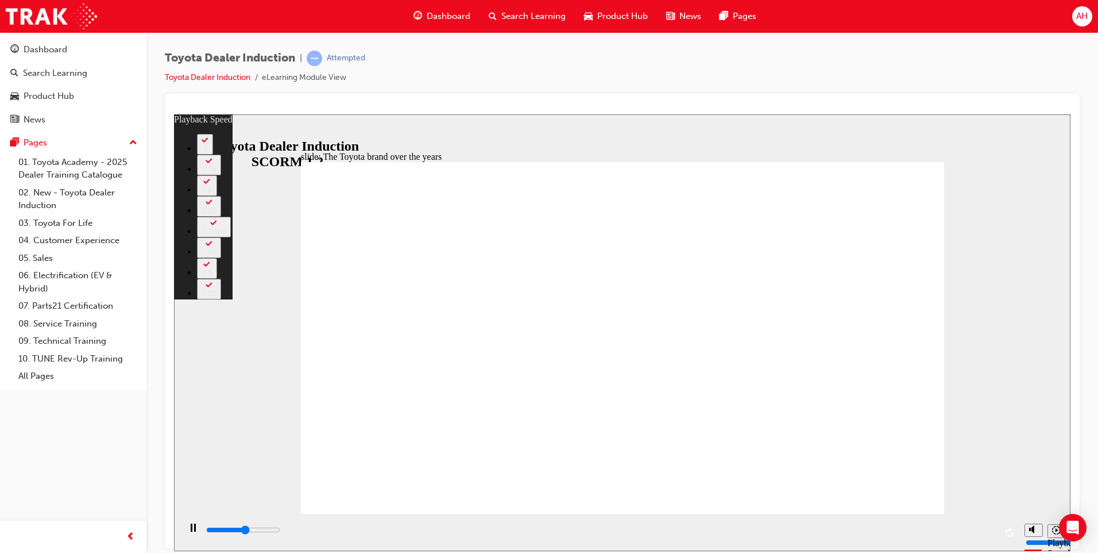
type input "0"
type input "4800"
type input "1"
type input "5000"
type input "1"
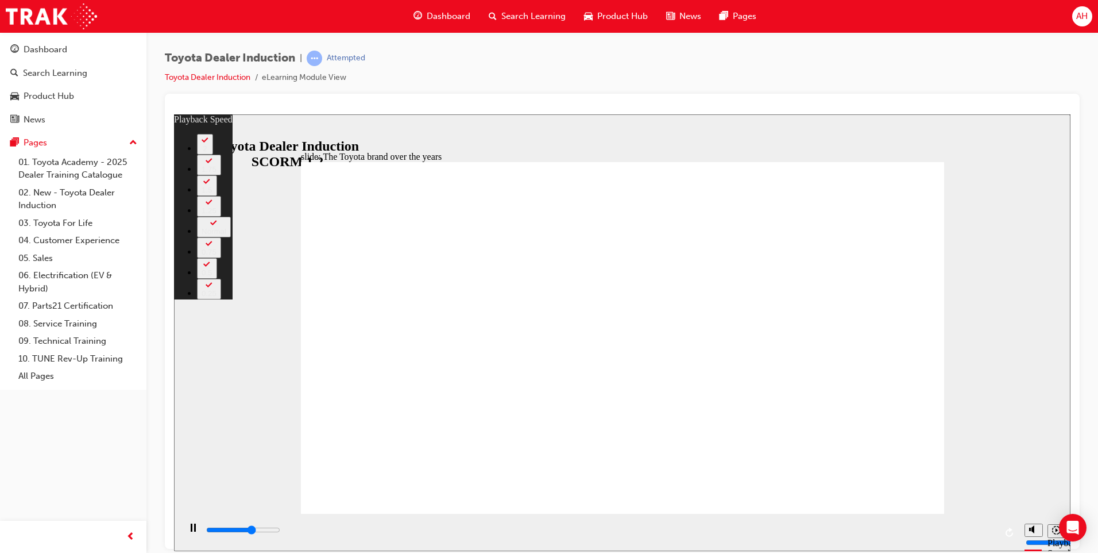
type input "5300"
type input "1"
type input "5600"
type input "1"
type input "5800"
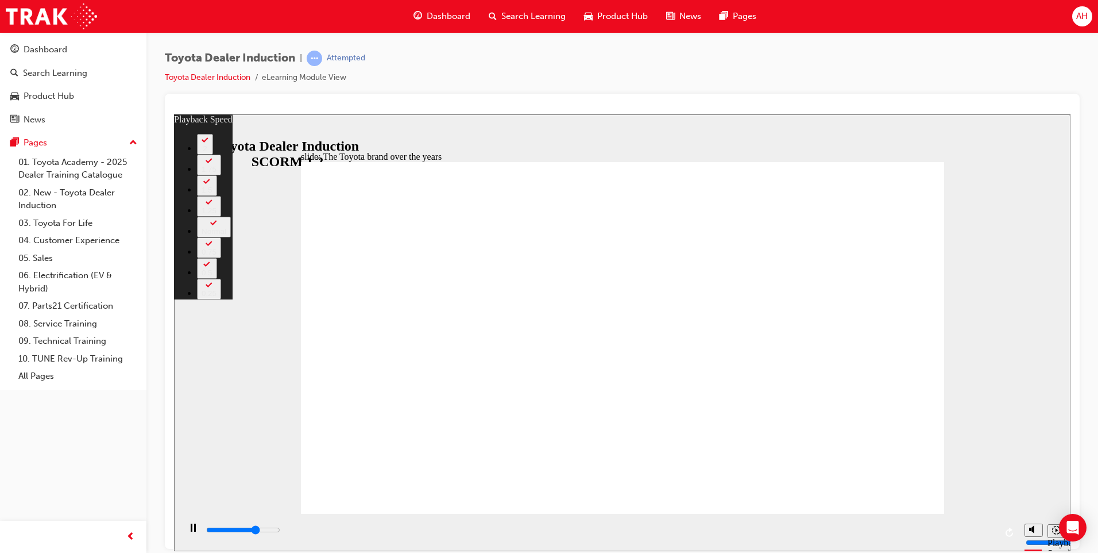
type input "2"
type input "6100"
type input "2"
type input "6400"
type input "2"
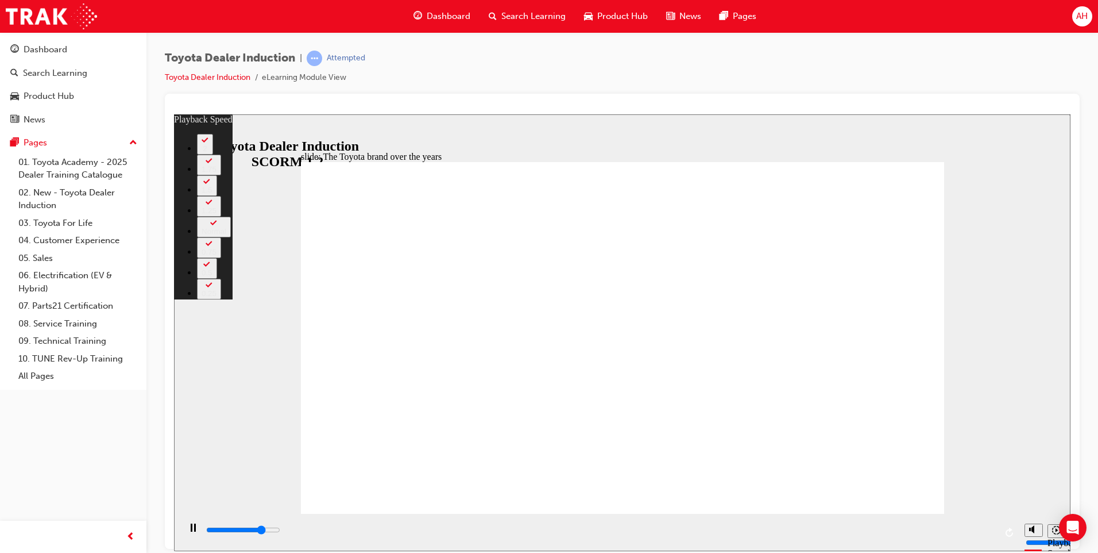
type input "6600"
type input "2"
type input "6900"
type input "3"
type input "7200"
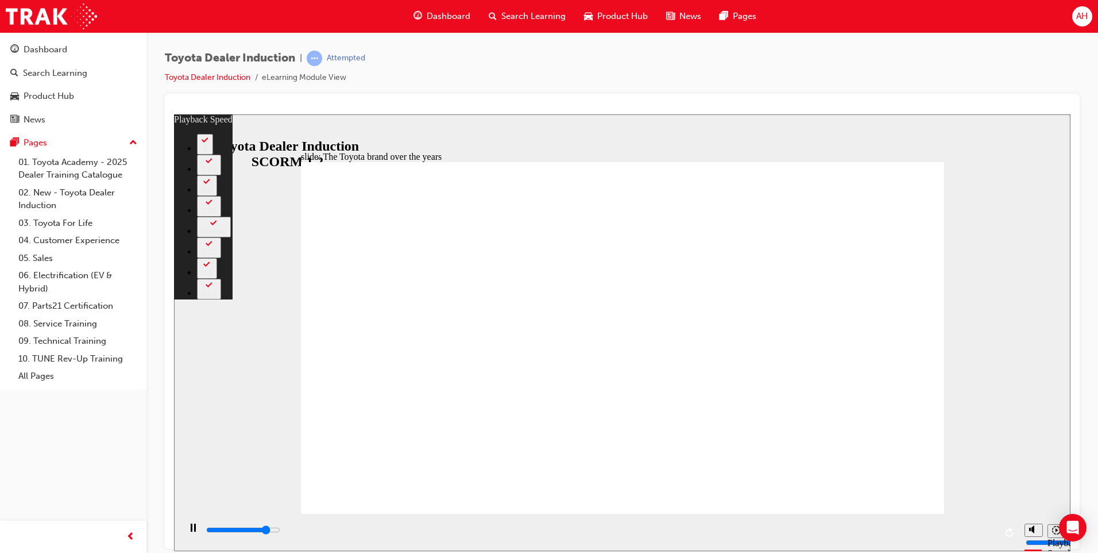
type input "3"
type input "7400"
type input "3"
type input "7700"
type input "4"
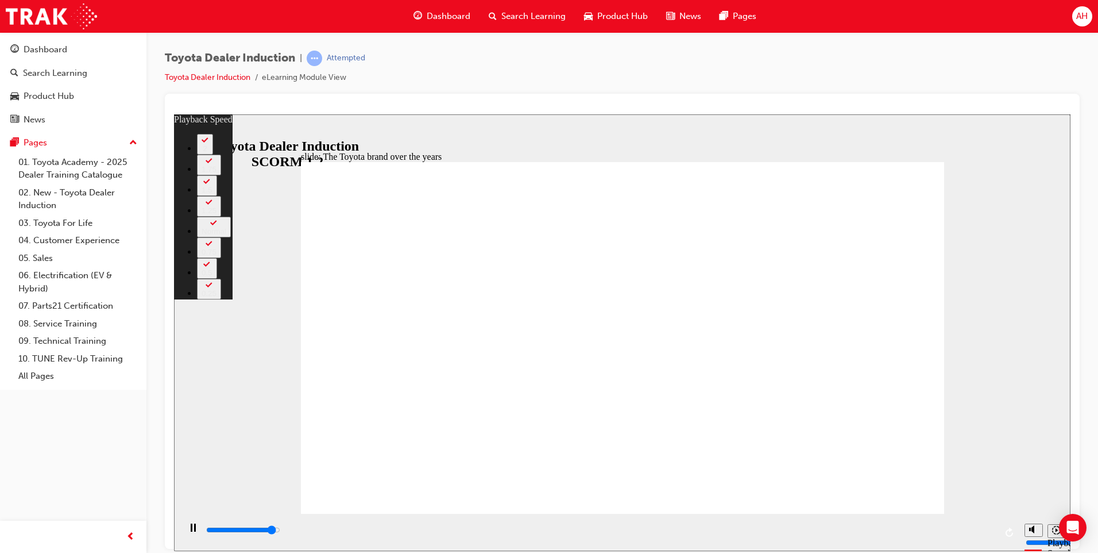
type input "8000"
type input "4"
type input "8200"
type input "4"
type input "8400"
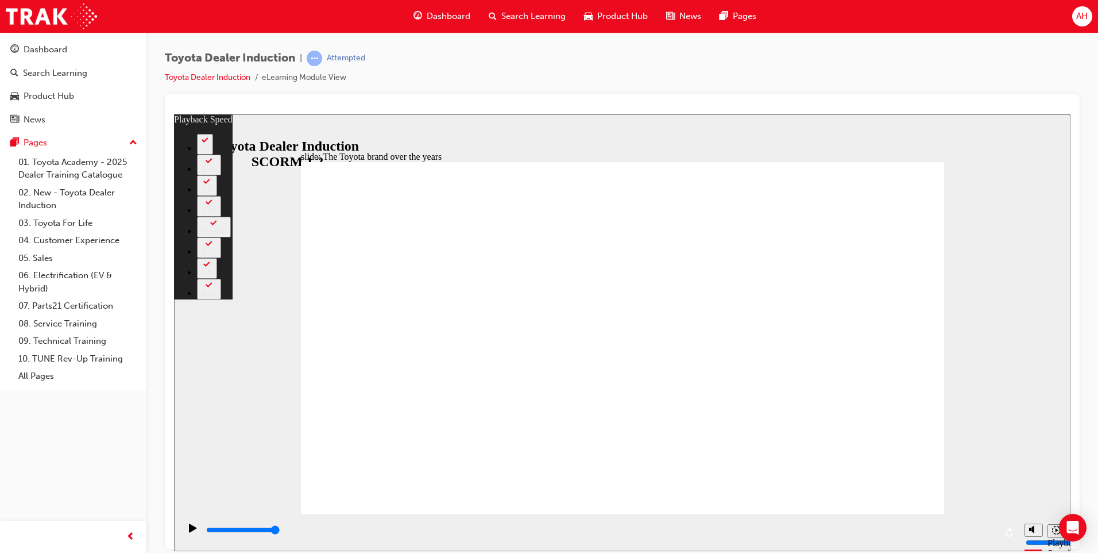
type input "165"
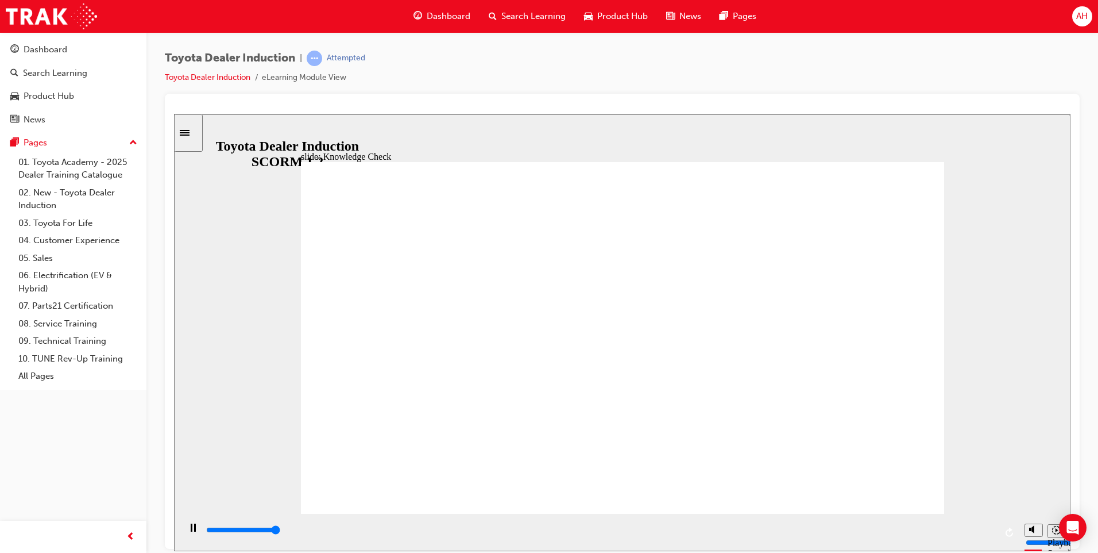
type input "5000"
radio input "true"
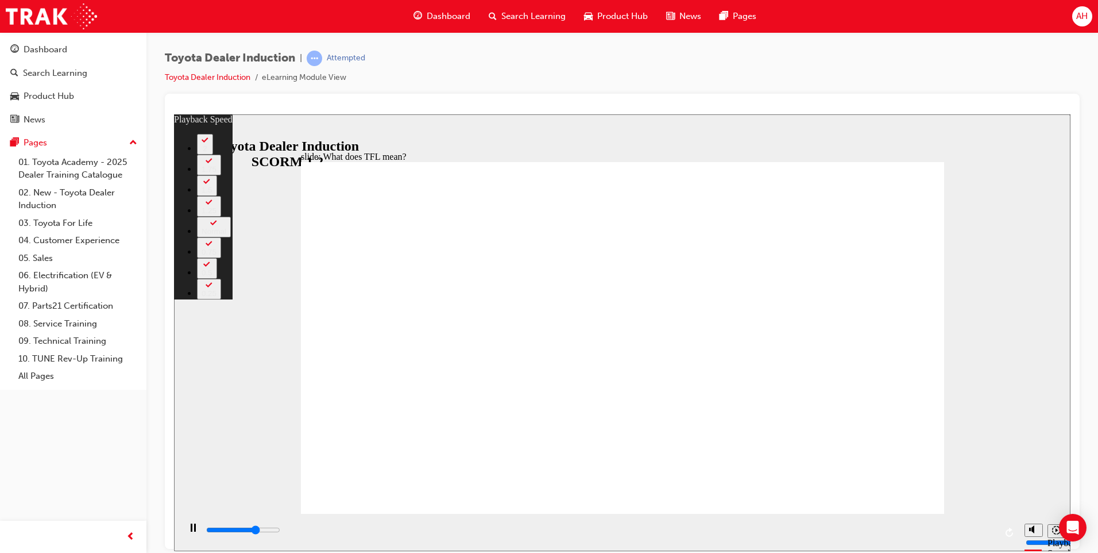
type input "7500"
type input "0"
type input "7800"
type input "0"
type input "8000"
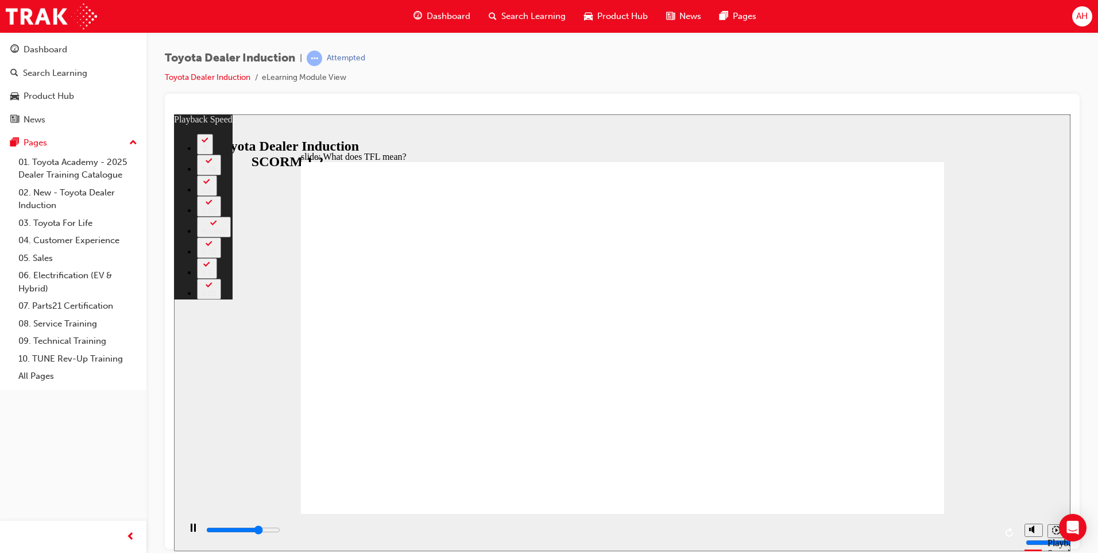
type input "1"
type input "8300"
type input "1"
type input "8500"
type input "1"
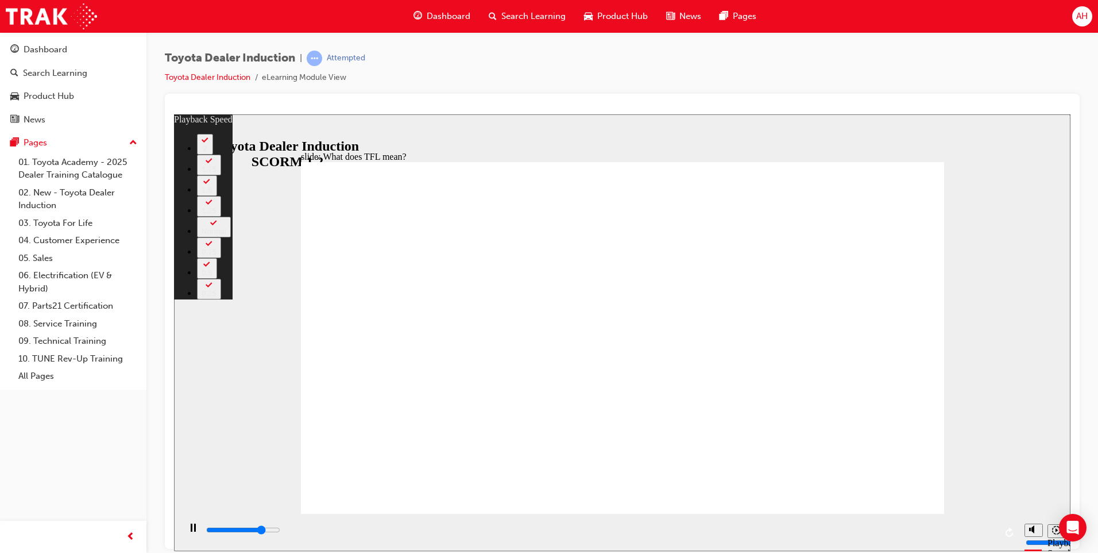
type input "8600"
type input "1"
type input "8900"
type input "1"
type input "9100"
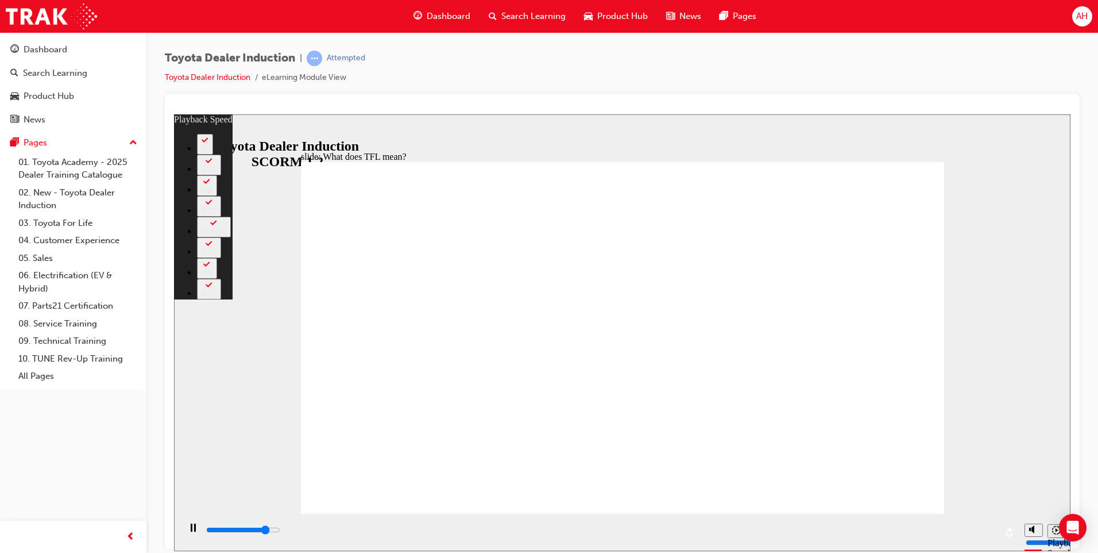
type input "2"
type input "9400"
type input "2"
type input "9600"
type input "2"
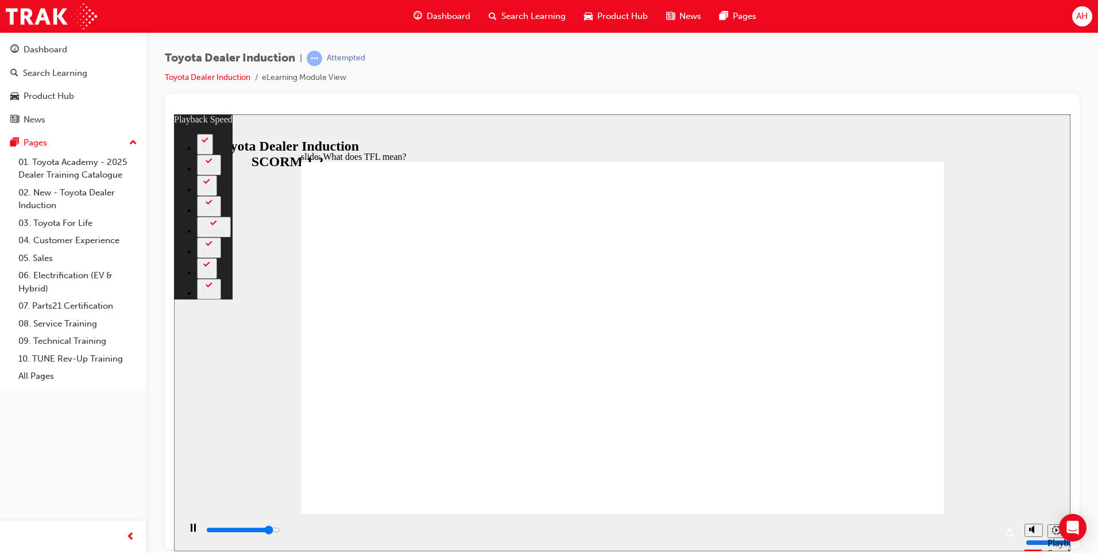
type input "9700"
type input "2"
type input "9700"
type input "2"
type input "9900"
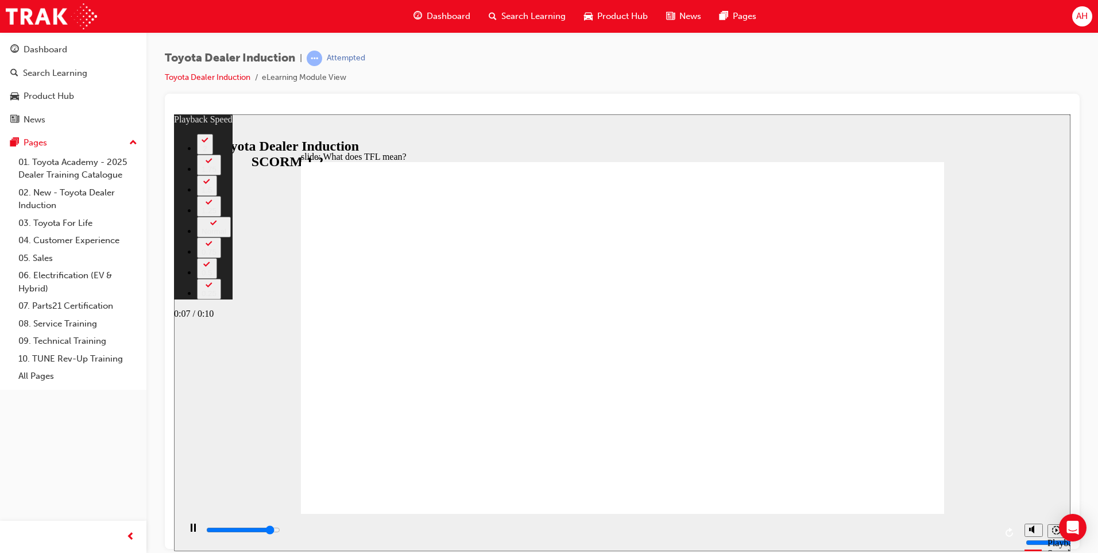
type input "2"
type input "10100"
type input "3"
type input "10400"
type input "3"
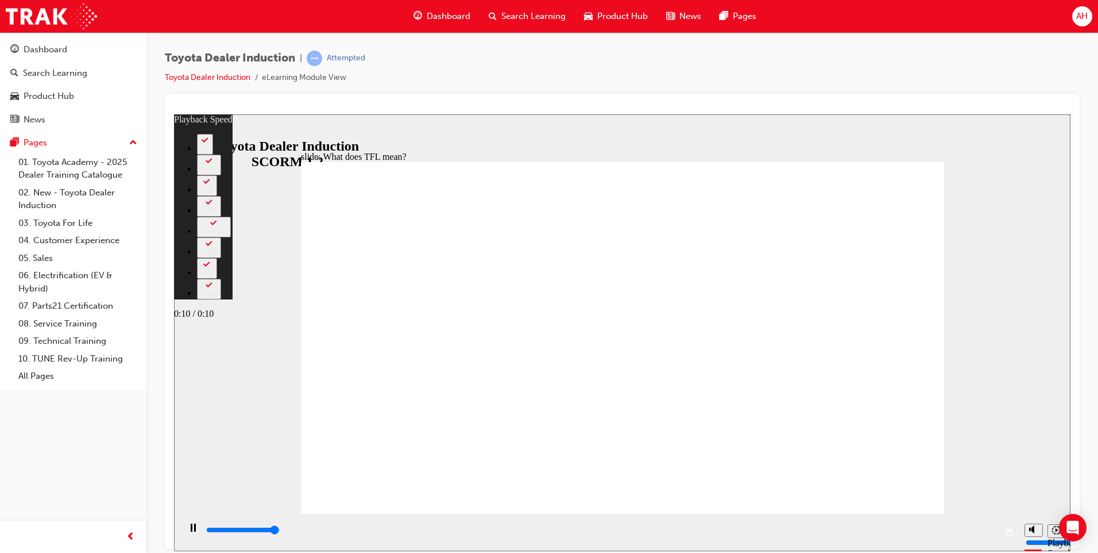
type input "10700"
type input "3"
type input "10800"
type input "139"
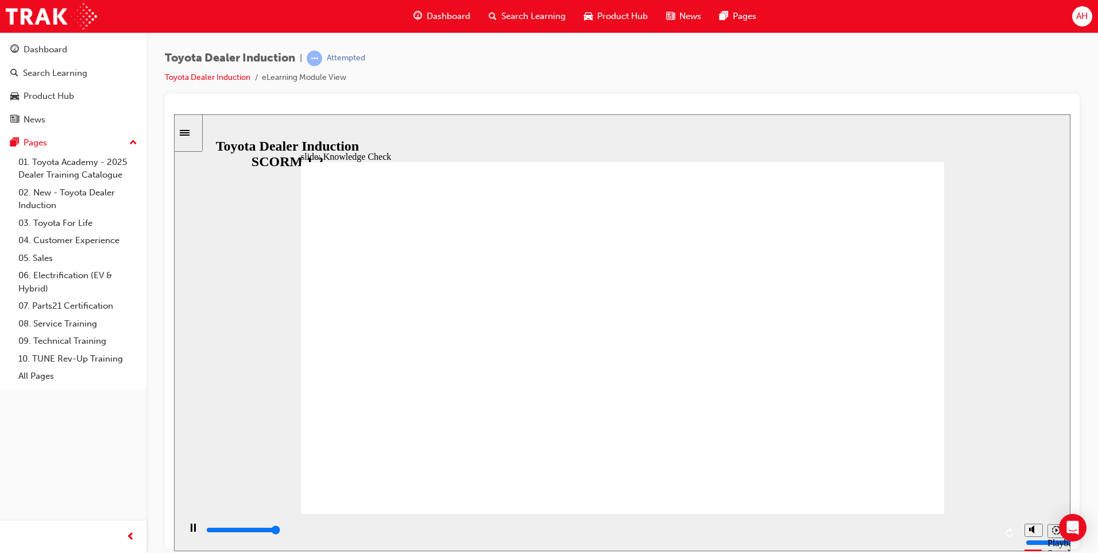
type input "5000"
radio input "true"
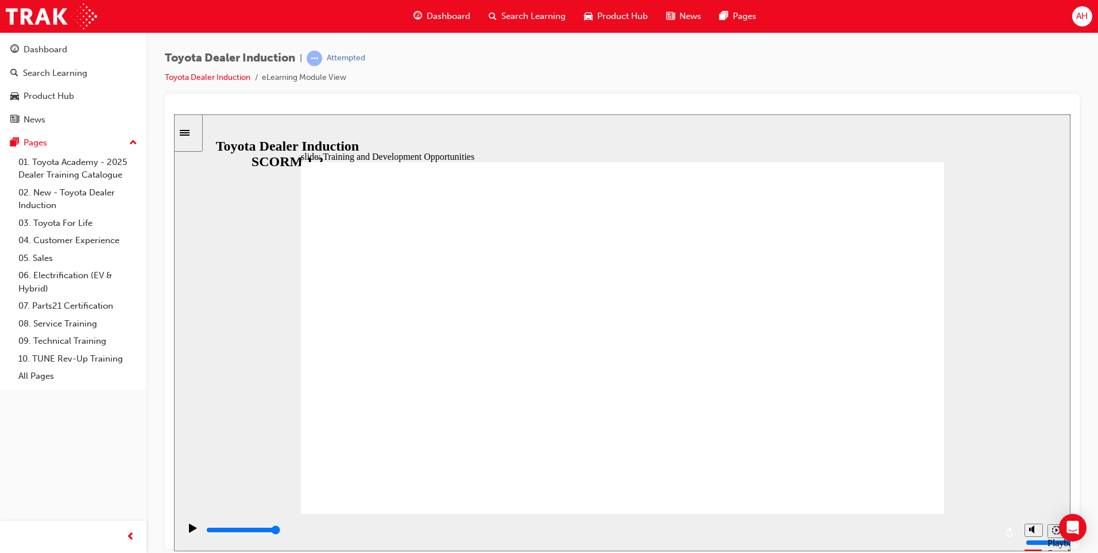
drag, startPoint x: 842, startPoint y: 289, endPoint x: 818, endPoint y: 296, distance: 24.5
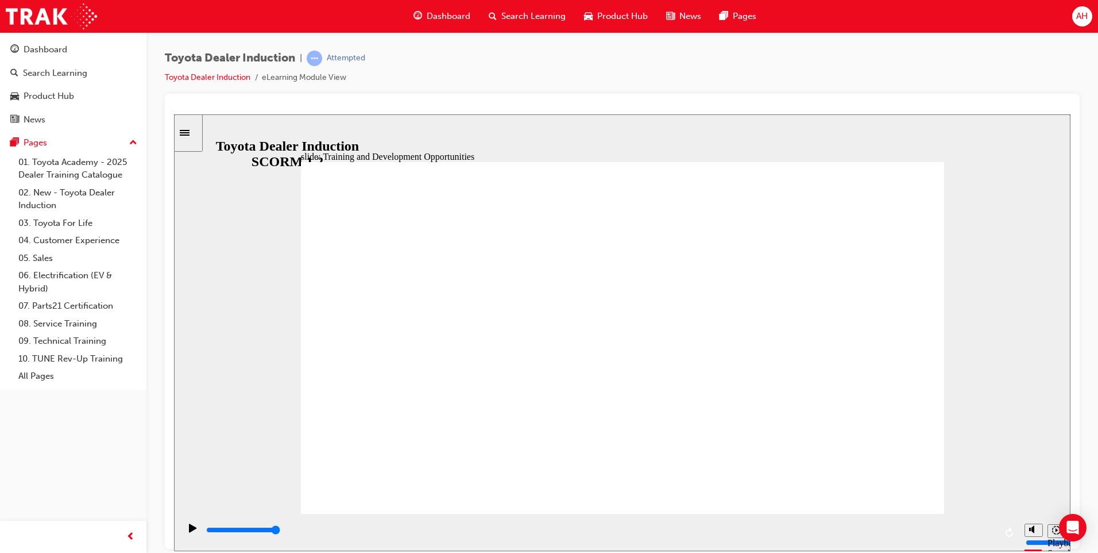
type input "5000"
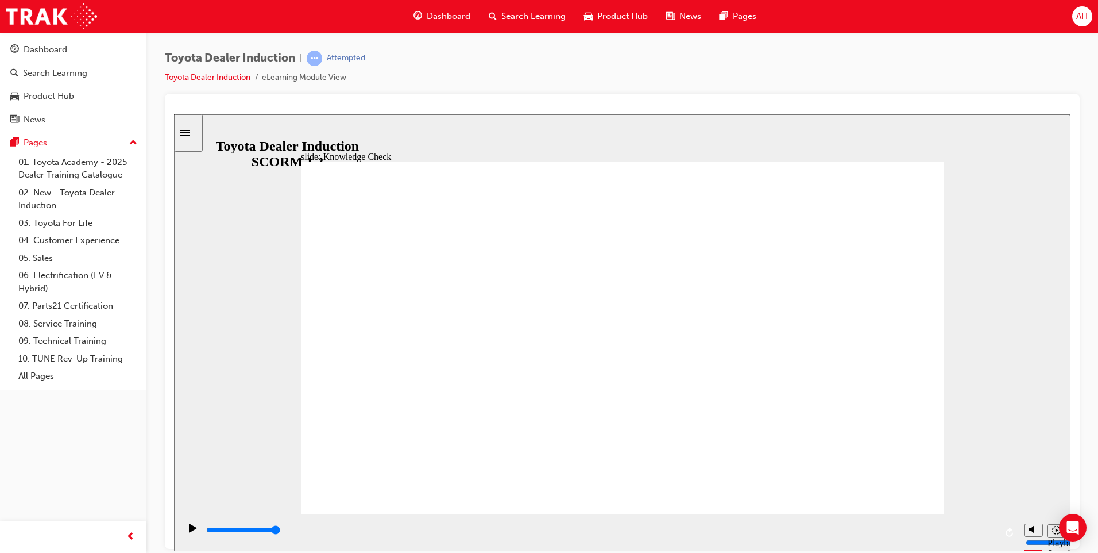
radio input "true"
type input "4300"
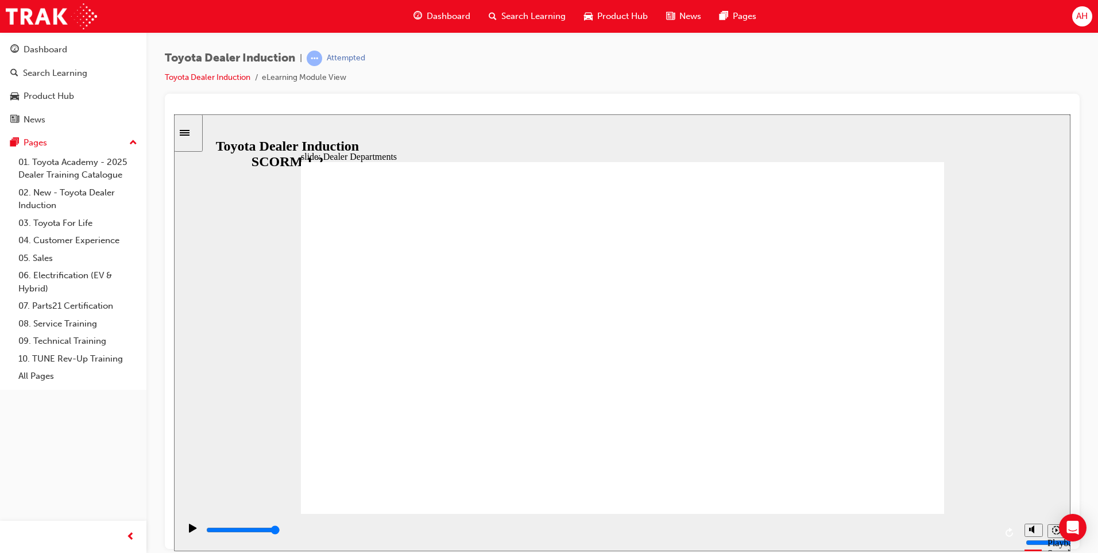
type input "11300"
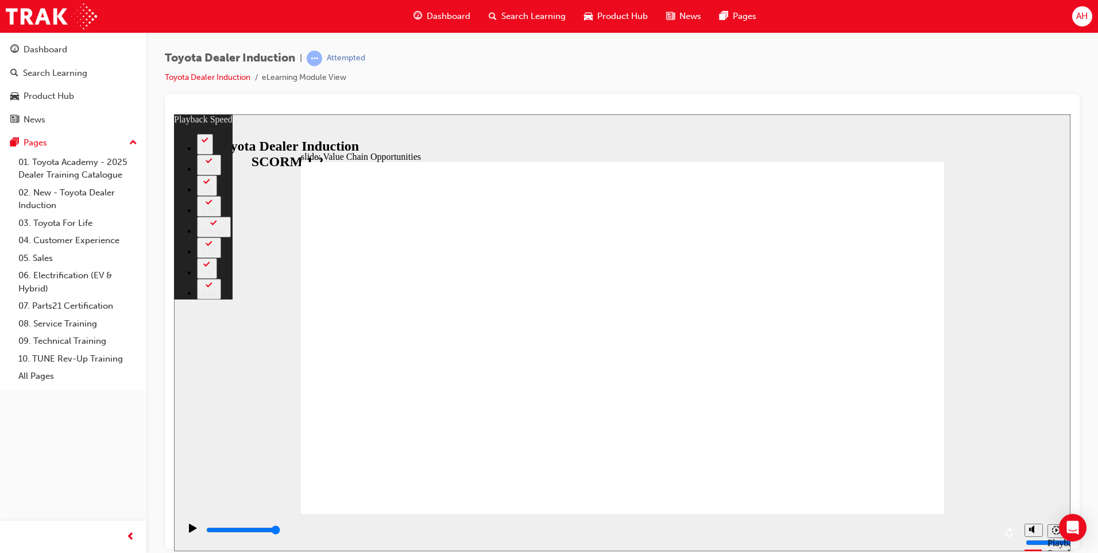
click at [1016, 422] on div "slide: Value Chain Opportunities Rectangle 1 playback speed 2 1.75 1.5 1.25 Nor…" at bounding box center [622, 332] width 897 height 437
click at [1017, 420] on div "slide: Value Chain Opportunities Rectangle 1 playback speed 2 1.75 1.5 1.25 Nor…" at bounding box center [622, 332] width 897 height 437
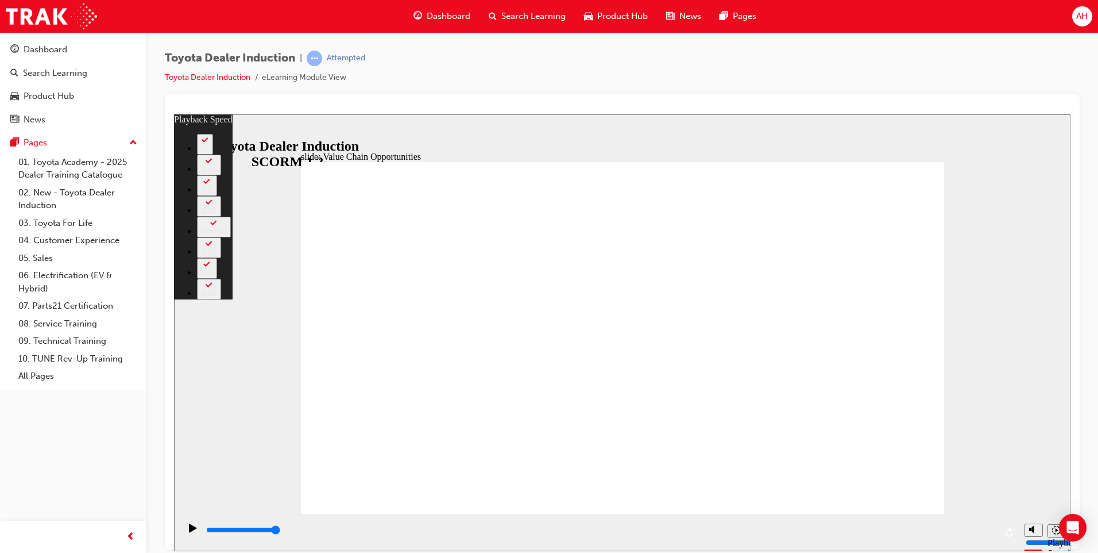
type input "64"
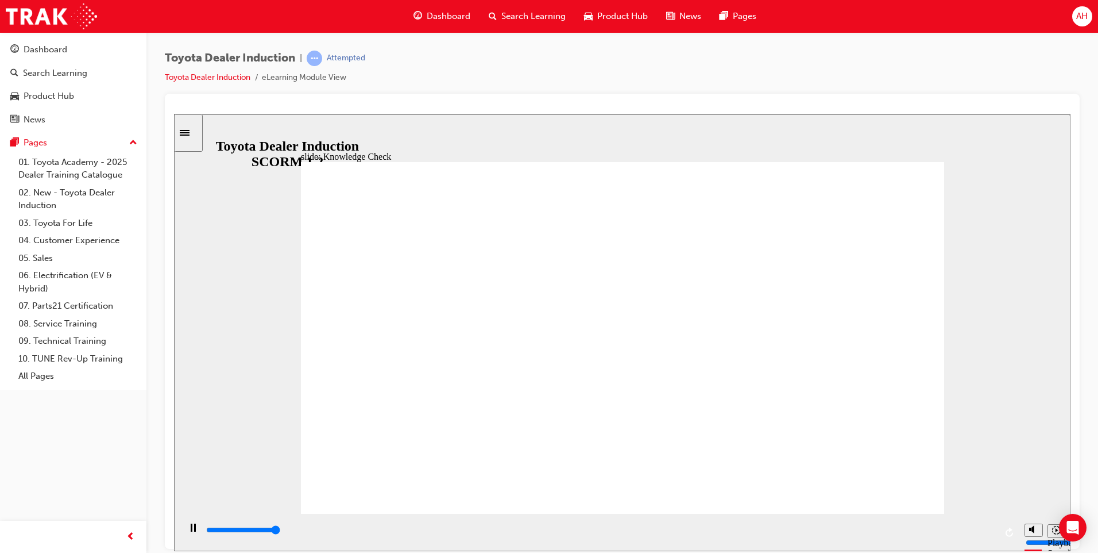
type input "5000"
radio input "true"
type input "5000"
radio input "true"
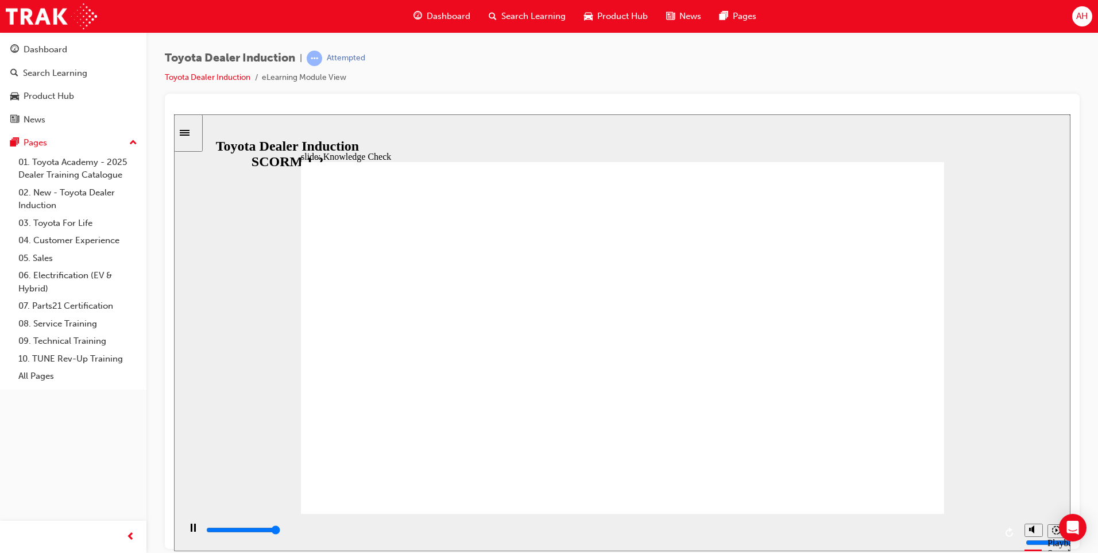
type input "5000"
type input "t"
type input "to"
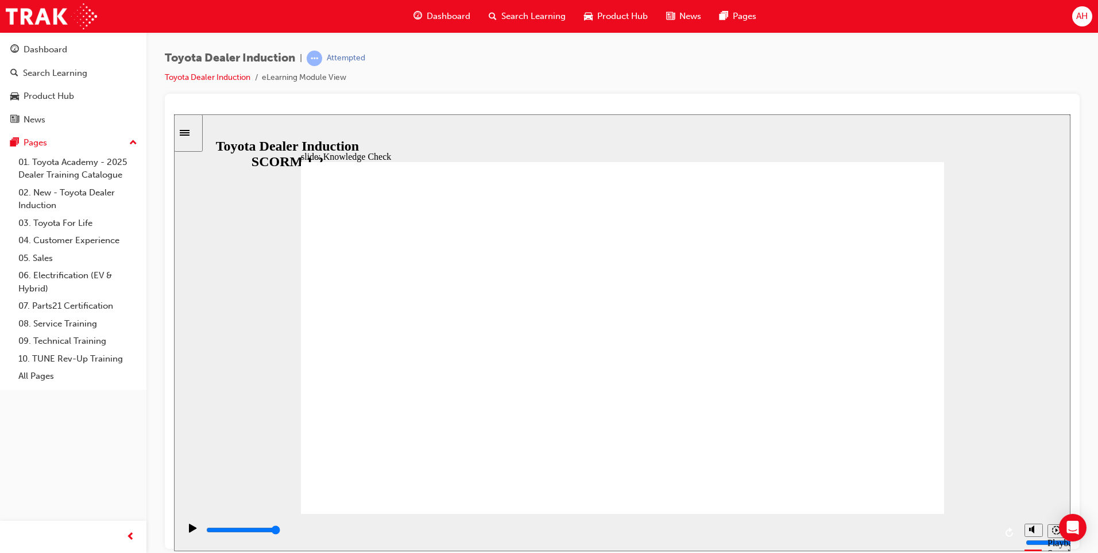
type input "to"
type input "toy"
type input "toyo"
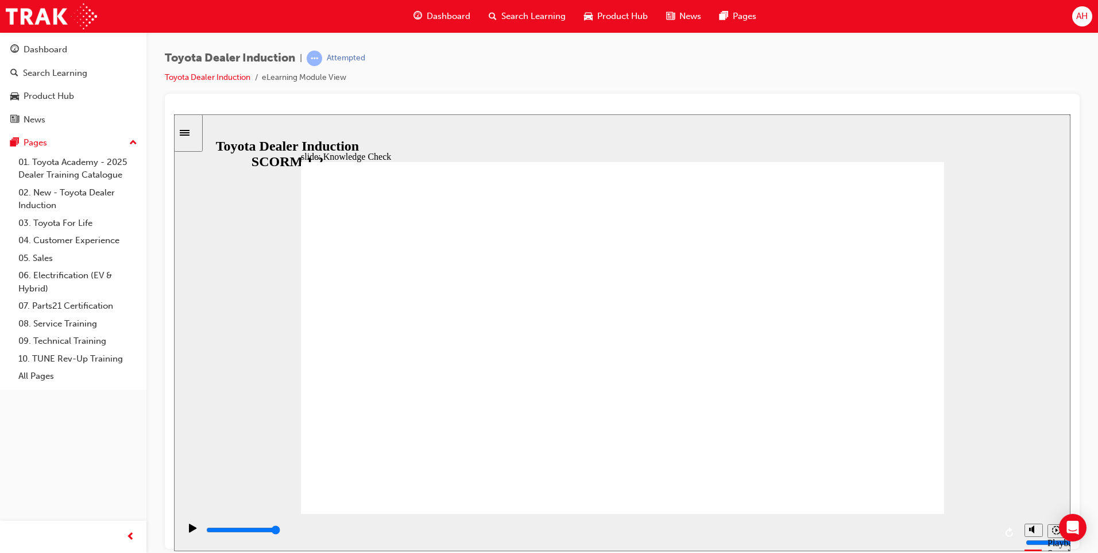
type input "toyot"
type input "toyota"
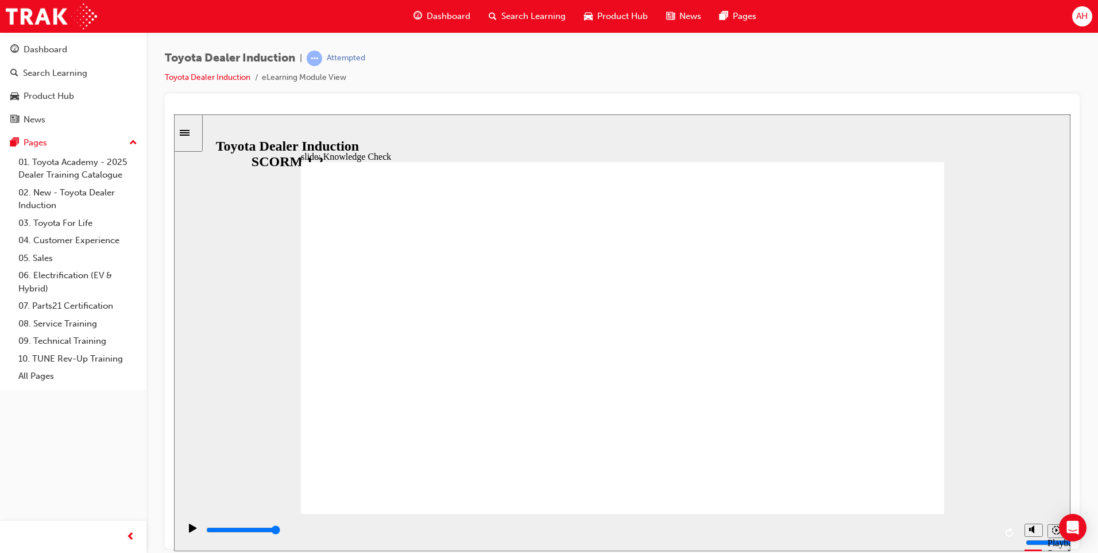
type input "toyota"
type input "toyota e"
type input "toyota en"
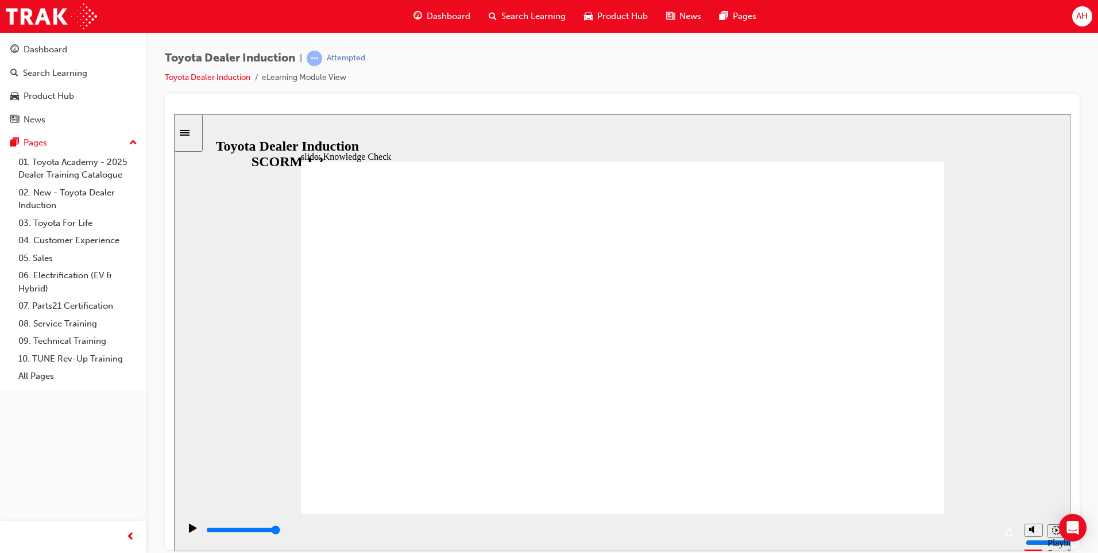
type input "toyota eng"
type input "toyota enga"
type input "toyota engag"
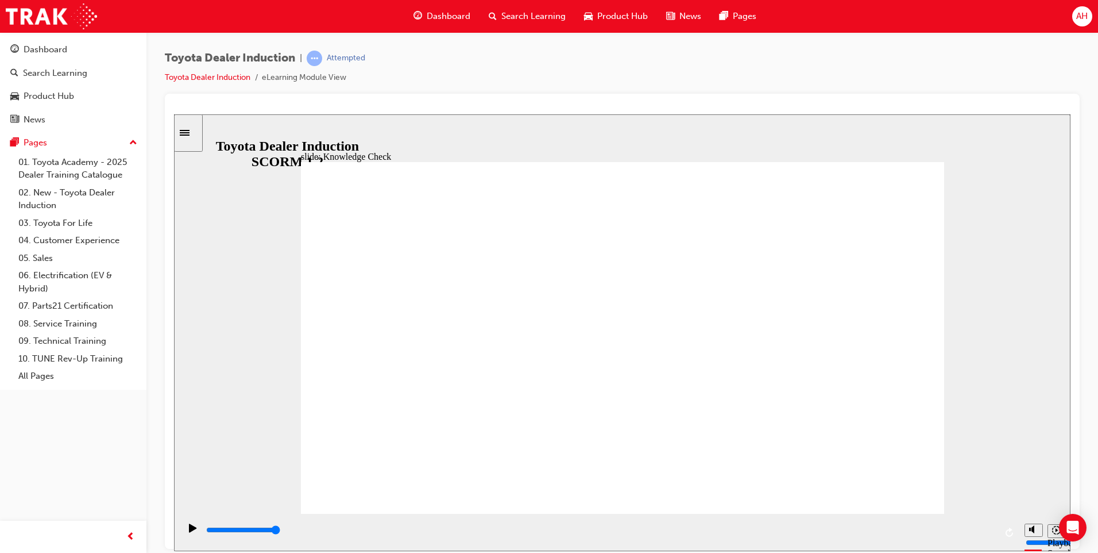
type input "toyota engag"
type input "toyota engage"
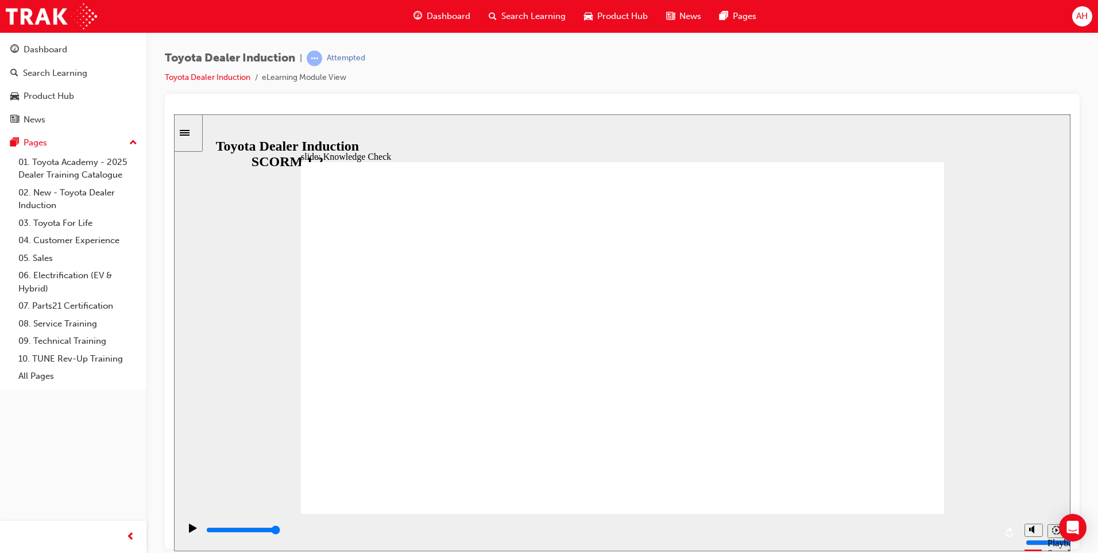
type input "toyota engage"
type input "24500"
